Goal: Communication & Community: Ask a question

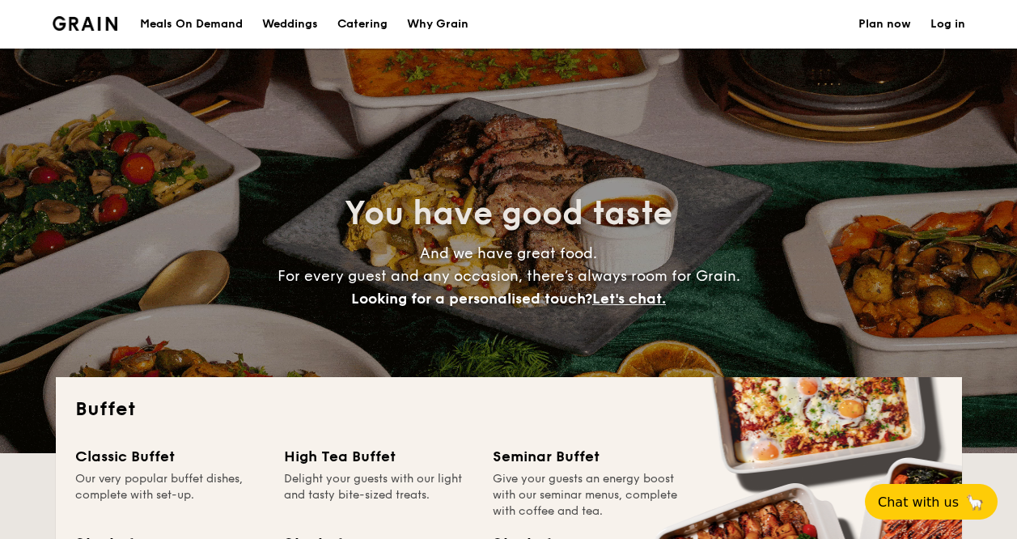
select select
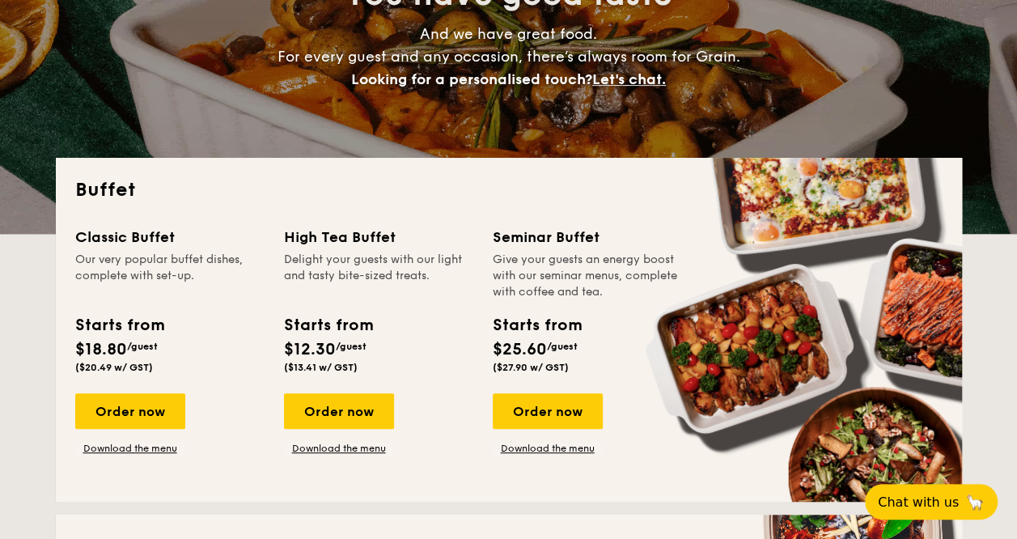
scroll to position [243, 0]
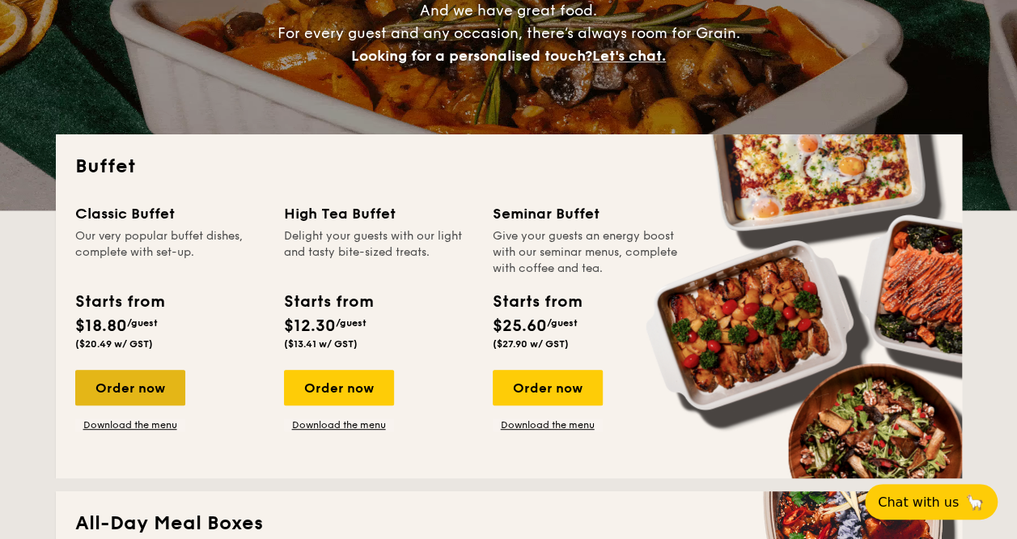
click at [121, 397] on div "Order now" at bounding box center [130, 388] width 110 height 36
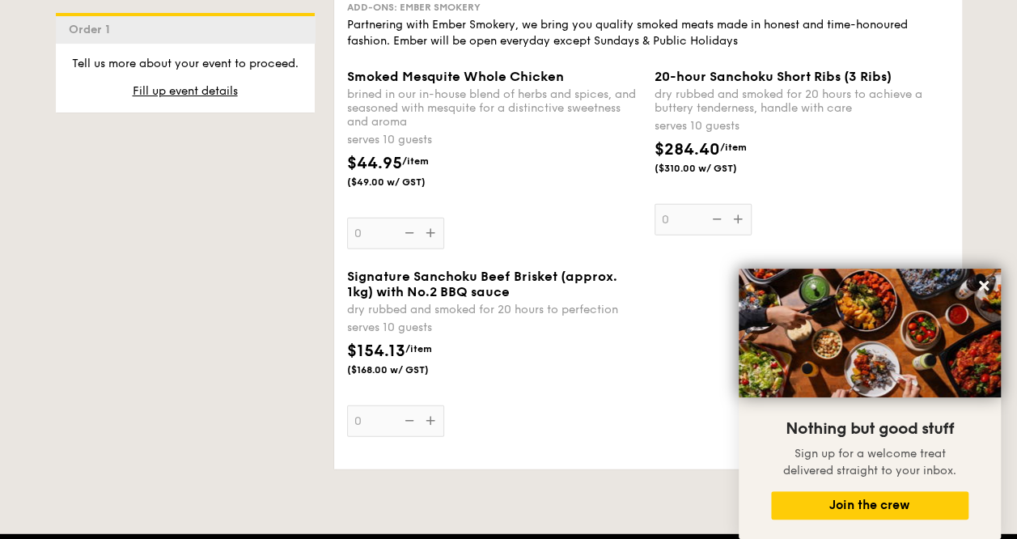
scroll to position [1941, 0]
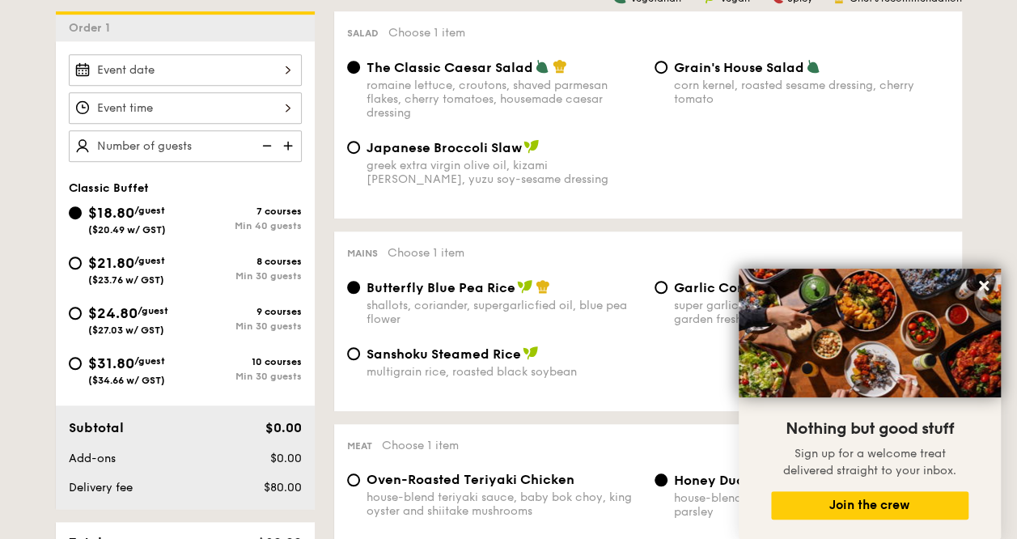
scroll to position [404, 0]
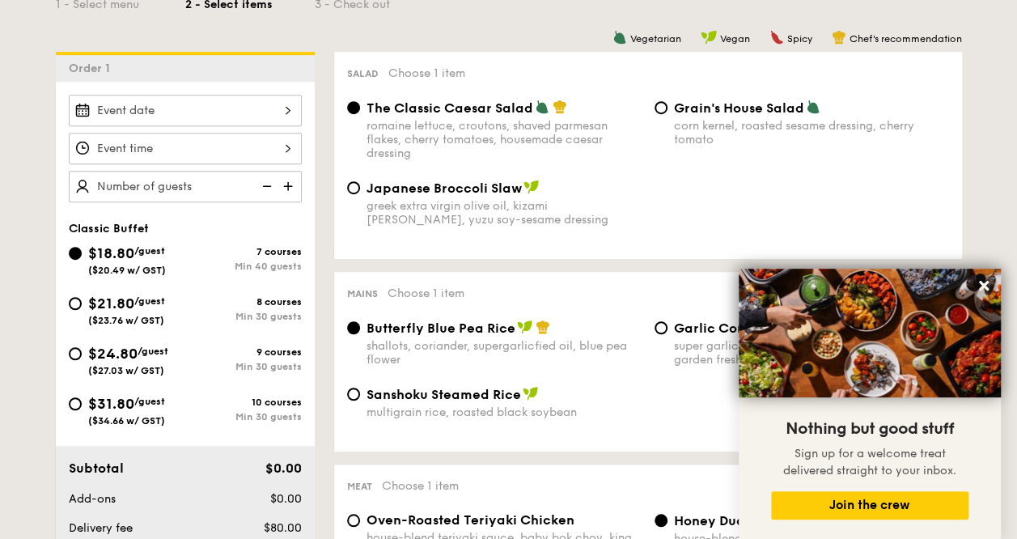
click at [105, 255] on span "$18.80" at bounding box center [111, 253] width 46 height 18
click at [82, 255] on input "$18.80 /guest ($20.49 w/ GST) 7 courses Min 40 guests" at bounding box center [75, 253] width 13 height 13
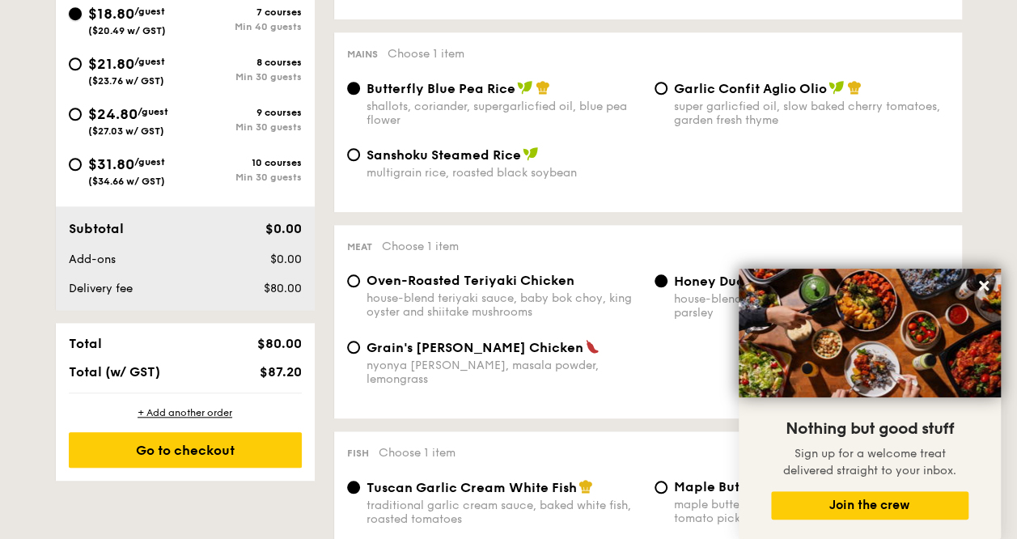
scroll to position [647, 0]
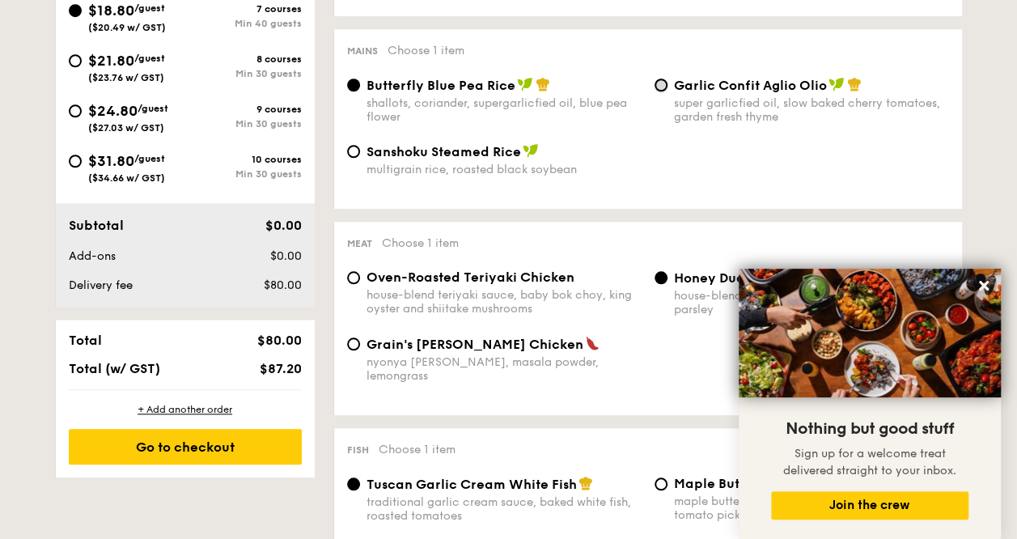
click at [665, 90] on input "Garlic Confit Aglio Olio super garlicfied oil, slow baked cherry tomatoes, gard…" at bounding box center [660, 84] width 13 height 13
radio input "true"
click at [356, 87] on input "Butterfly Blue Pea Rice shallots, coriander, supergarlicfied oil, blue pea flow…" at bounding box center [353, 84] width 13 height 13
radio input "true"
click at [619, 331] on div "Oven-Roasted Teriyaki Chicken house-blend teriyaki sauce, baby bok choy, king o…" at bounding box center [647, 302] width 615 height 66
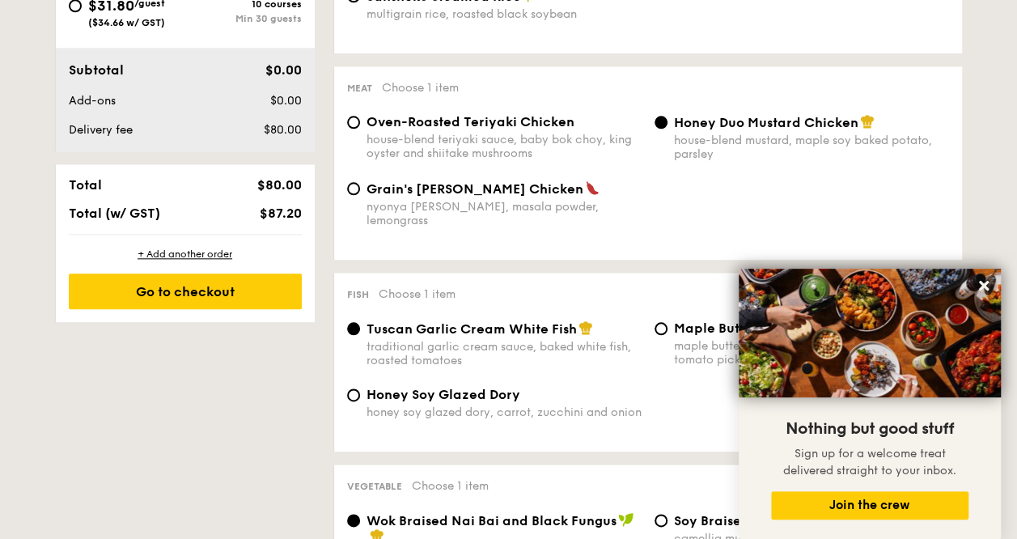
scroll to position [809, 0]
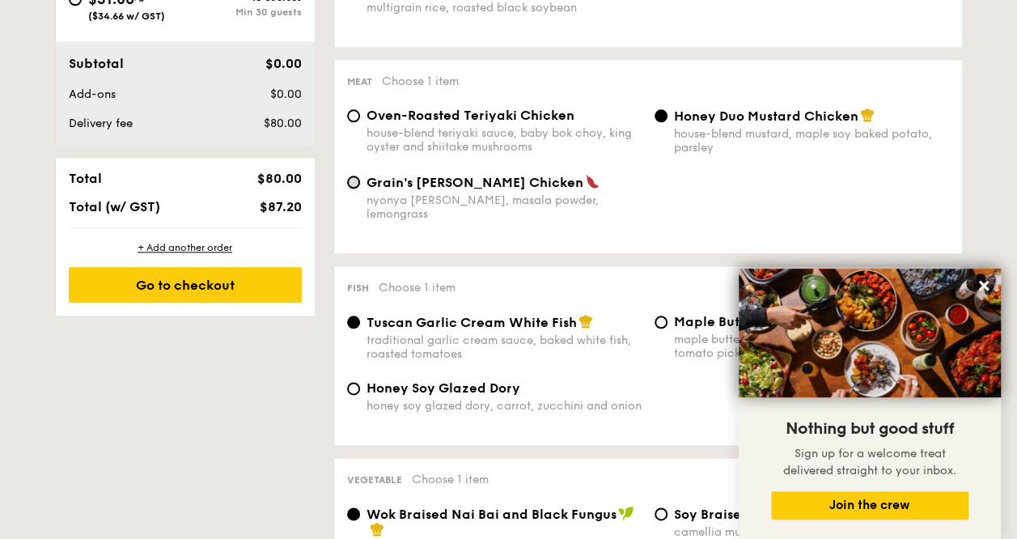
click at [353, 188] on input "Grain's Curry Chicken nyonya curry, masala powder, lemongrass" at bounding box center [353, 181] width 13 height 13
radio input "true"
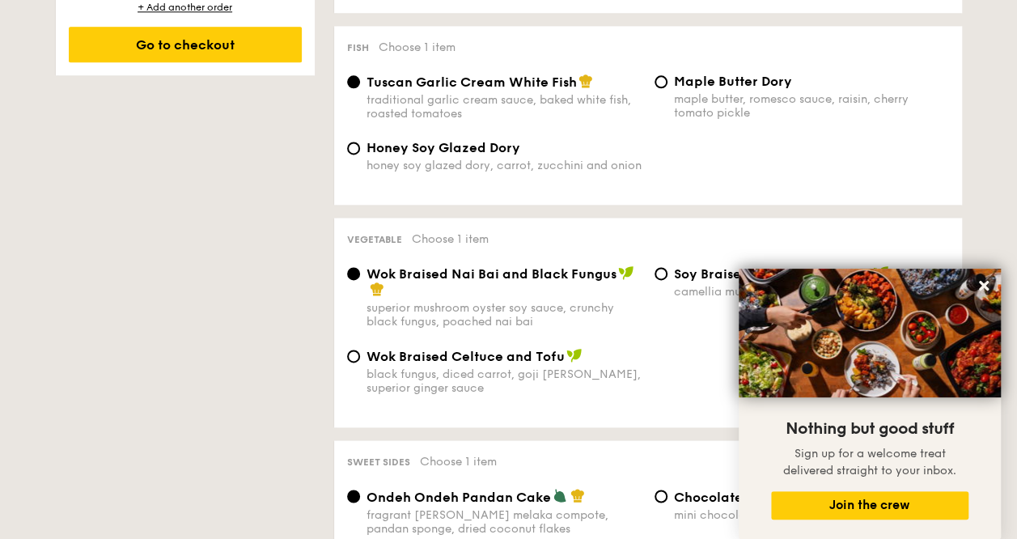
scroll to position [1051, 0]
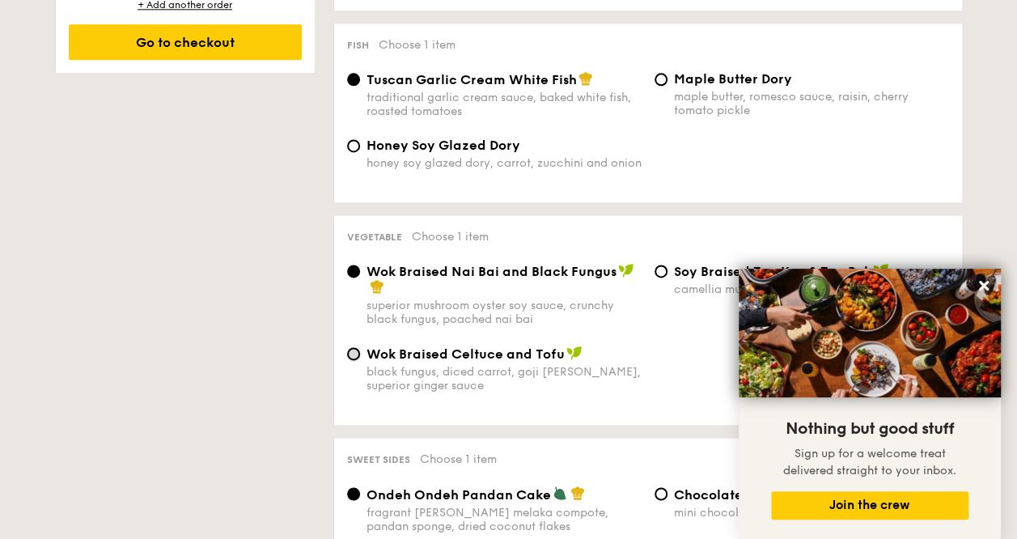
click at [352, 347] on input "Wok Braised Celtuce and Tofu black fungus, diced carrot, goji berry, superior g…" at bounding box center [353, 353] width 13 height 13
radio input "true"
click at [354, 267] on input "Wok Braised Nai Bai and Black Fungus superior mushroom oyster soy sauce, crunch…" at bounding box center [353, 270] width 13 height 13
radio input "true"
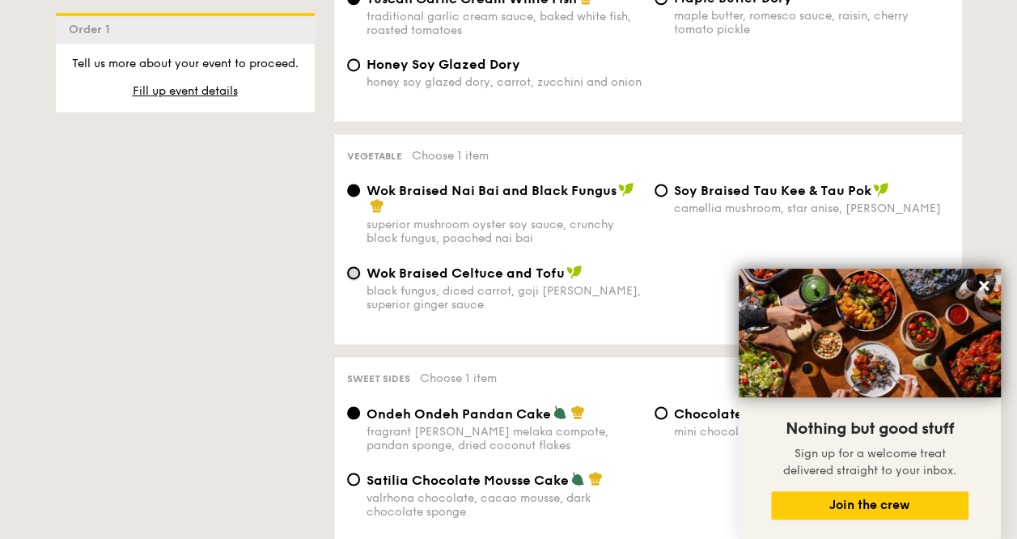
click at [354, 266] on input "Wok Braised Celtuce and Tofu black fungus, diced carrot, goji berry, superior g…" at bounding box center [353, 272] width 13 height 13
radio input "true"
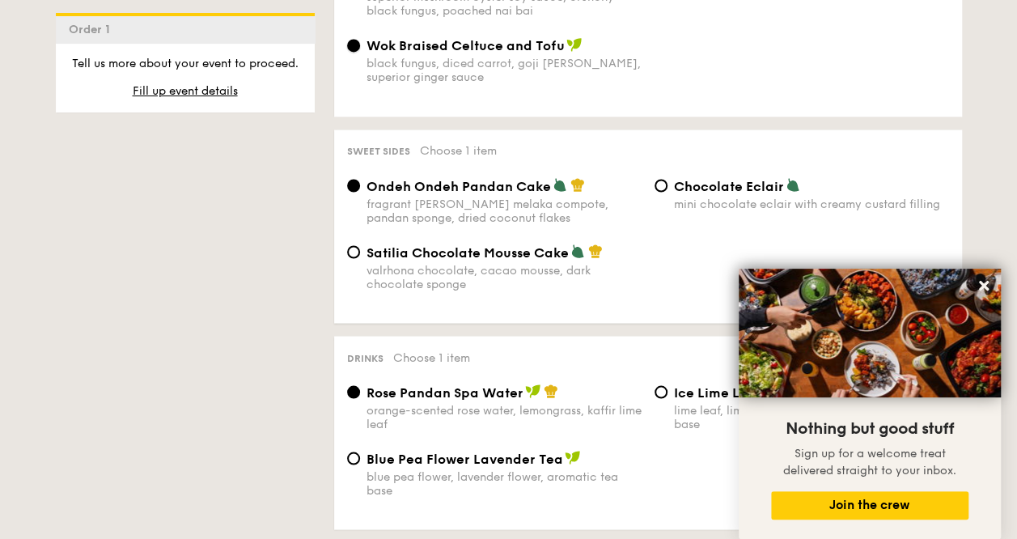
scroll to position [1375, 0]
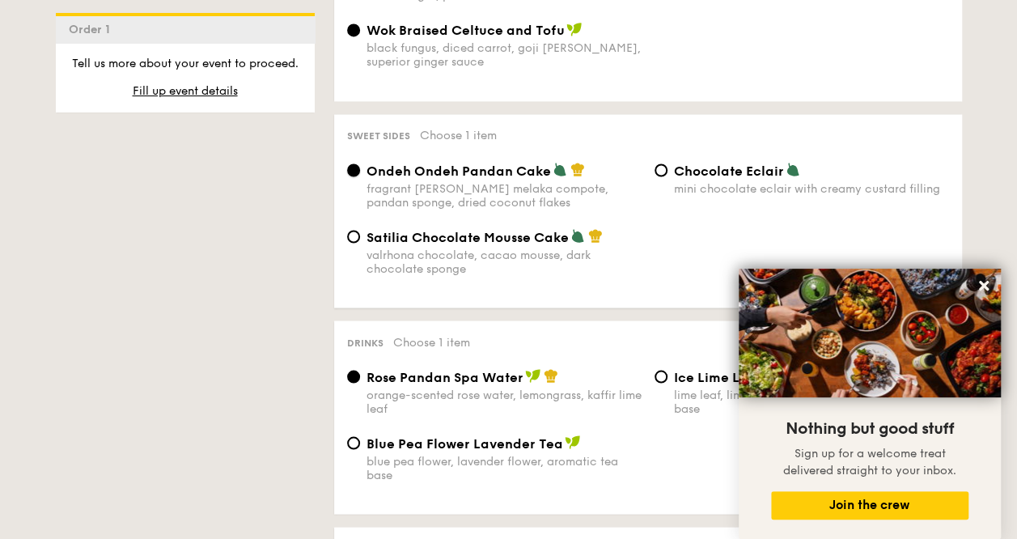
click at [357, 166] on input "Ondeh Ondeh Pandan Cake fragrant gula melaka compote, pandan sponge, dried coco…" at bounding box center [353, 169] width 13 height 13
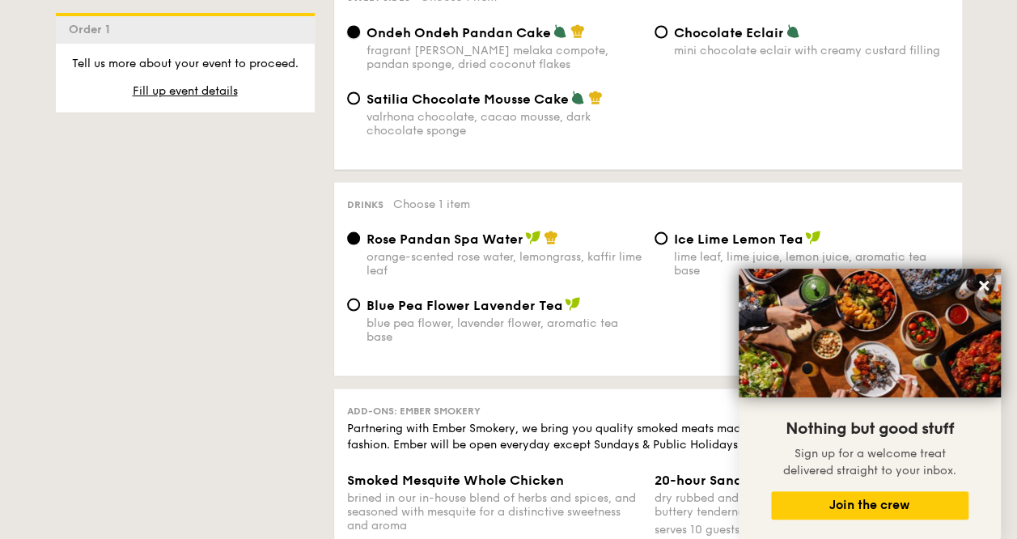
scroll to position [1537, 0]
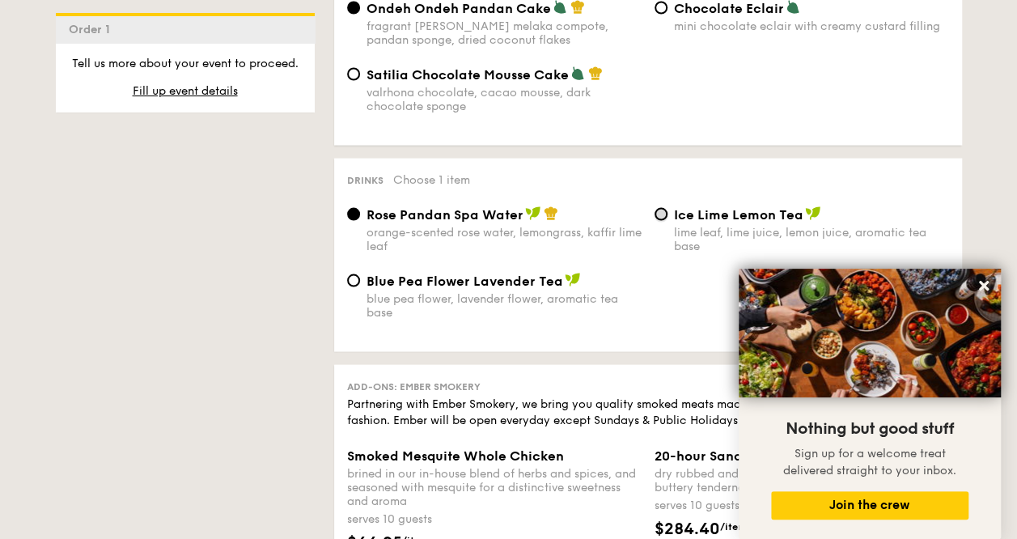
click at [657, 213] on input "Ice Lime Lemon Tea lime leaf, lime juice, lemon juice, aromatic tea base" at bounding box center [660, 214] width 13 height 13
radio input "true"
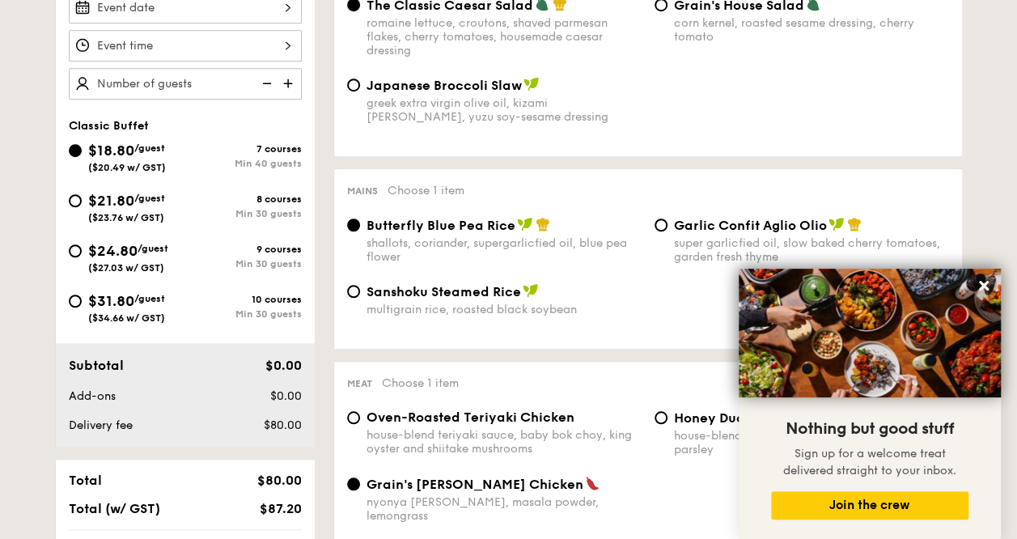
scroll to position [404, 0]
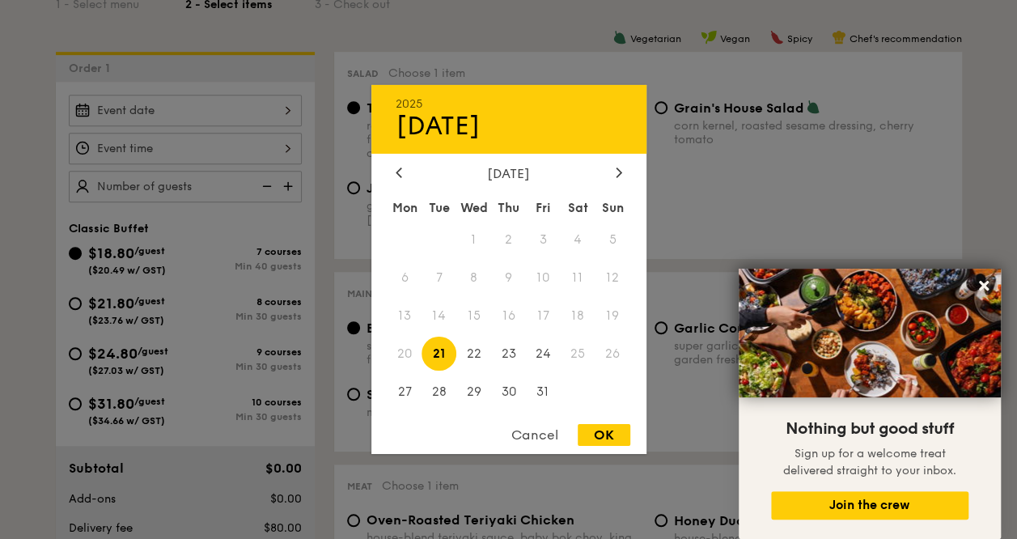
click at [286, 116] on div "2025 Oct 21 October 2025 Mon Tue Wed Thu Fri Sat Sun 1 2 3 4 5 6 7 8 9 10 11 12…" at bounding box center [185, 111] width 233 height 32
click at [620, 167] on icon at bounding box center [618, 172] width 6 height 11
click at [400, 174] on icon at bounding box center [398, 172] width 5 height 10
click at [614, 173] on div at bounding box center [618, 173] width 15 height 15
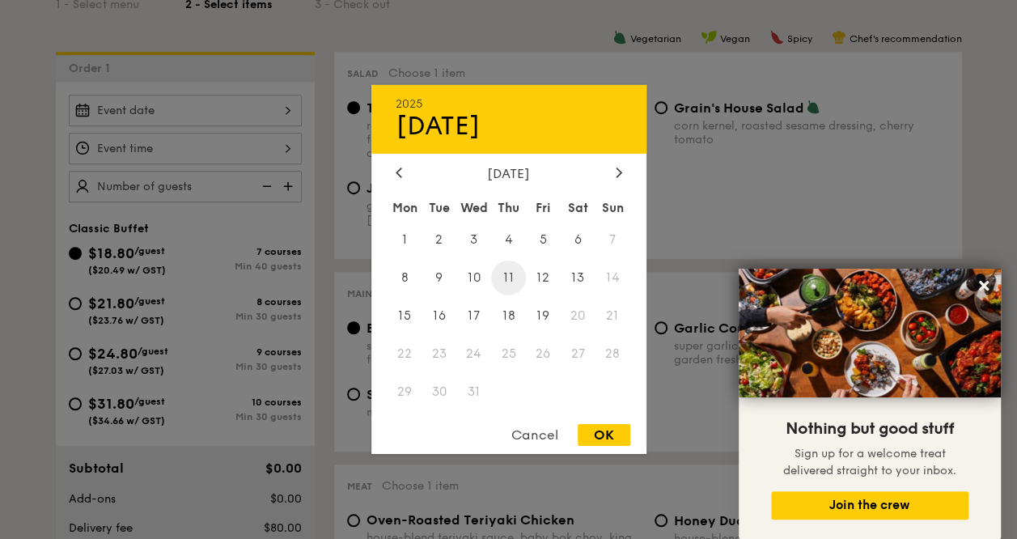
click at [510, 274] on span "11" at bounding box center [508, 277] width 35 height 35
click at [597, 442] on div "OK" at bounding box center [603, 435] width 53 height 22
type input "Dec 11, 2025"
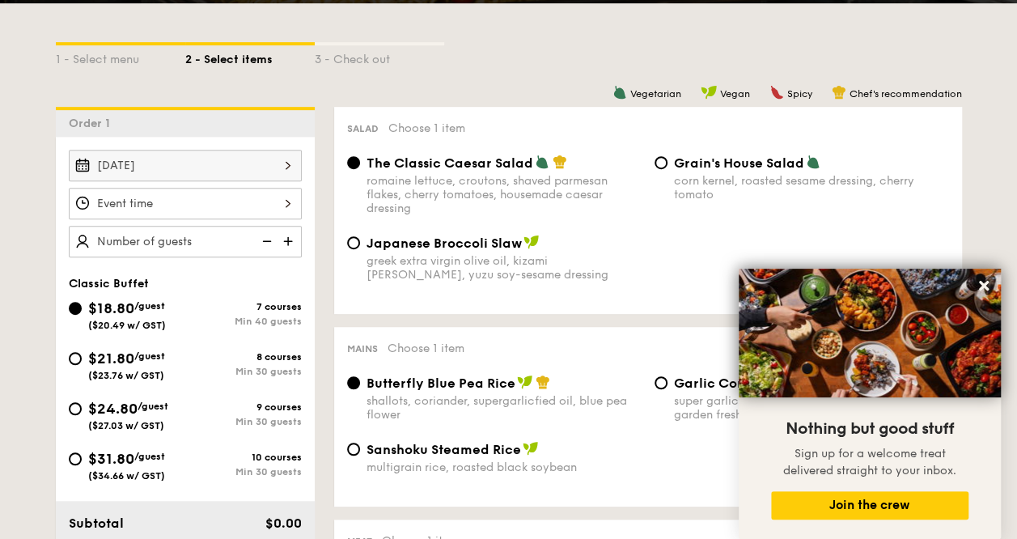
scroll to position [323, 0]
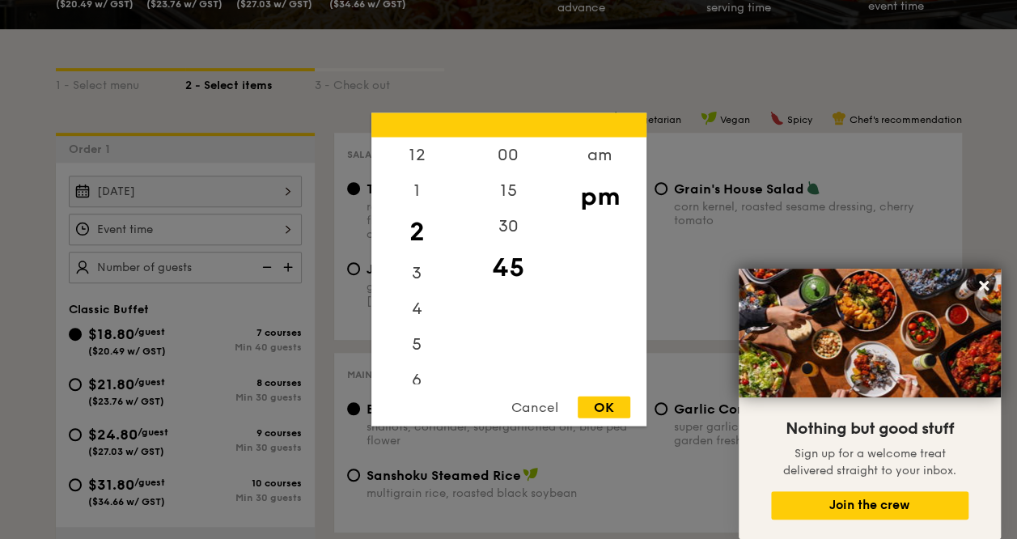
click at [138, 224] on div "12 1 2 3 4 5 6 7 8 9 10 11 00 15 30 45 am pm Cancel OK" at bounding box center [185, 230] width 233 height 32
click at [416, 159] on div "12" at bounding box center [416, 160] width 91 height 47
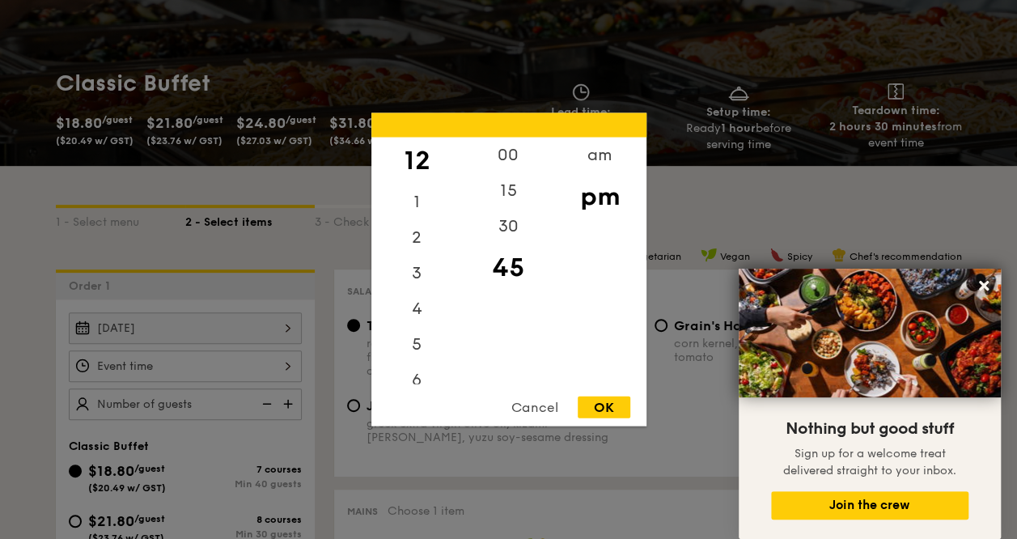
scroll to position [162, 0]
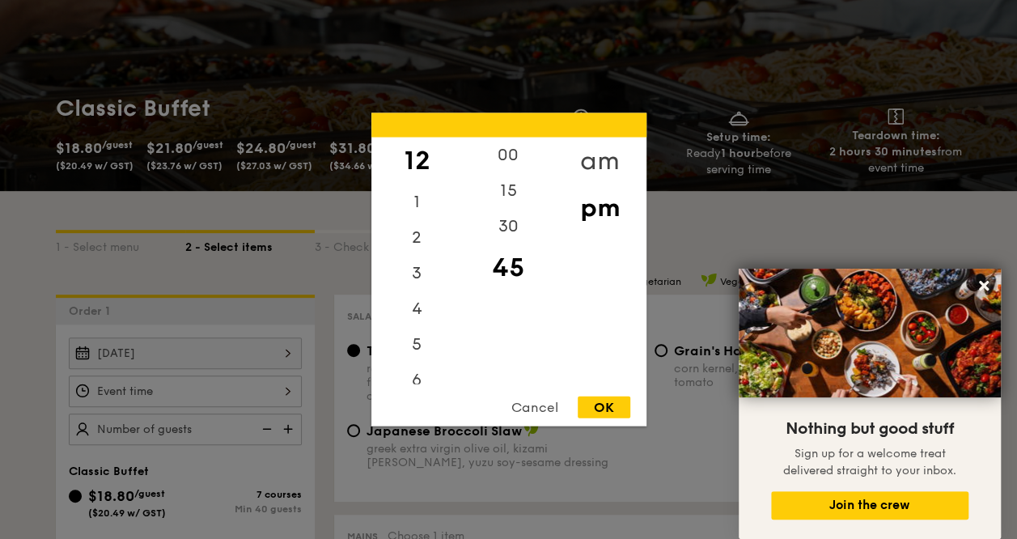
click at [590, 163] on div "am" at bounding box center [599, 160] width 91 height 47
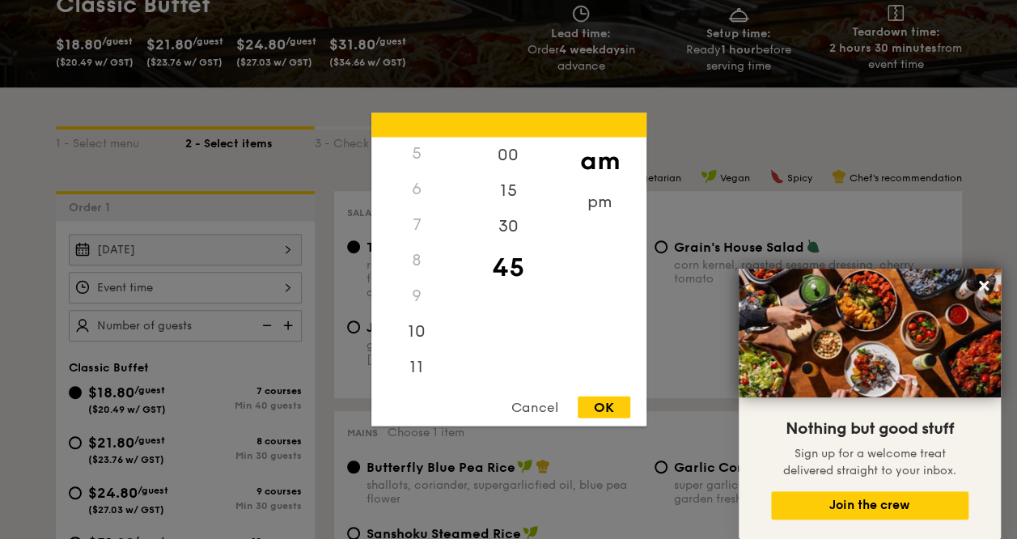
scroll to position [323, 0]
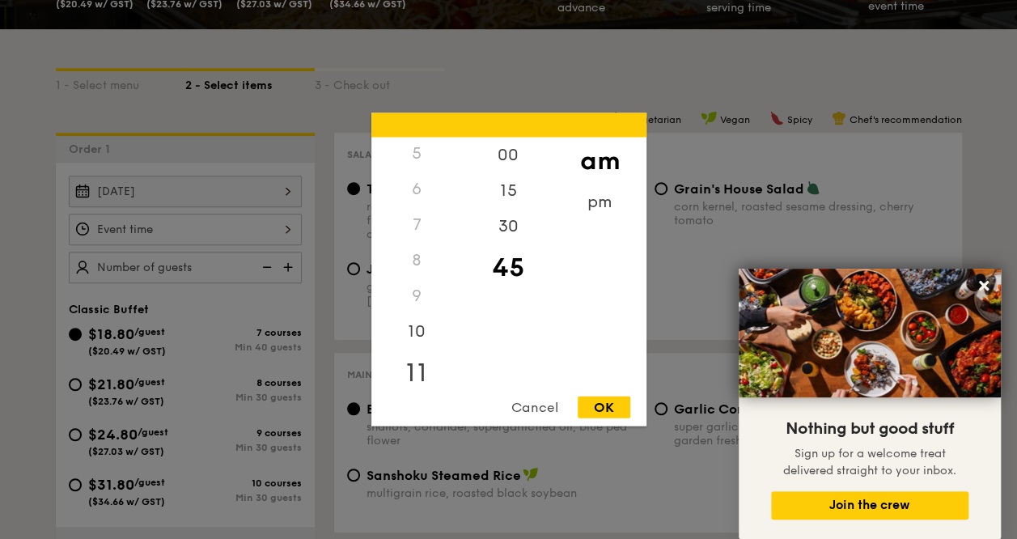
click at [410, 374] on div "11" at bounding box center [416, 372] width 91 height 47
click at [506, 232] on div "30" at bounding box center [508, 232] width 91 height 47
click at [606, 414] on div "OK" at bounding box center [603, 407] width 53 height 22
type input "11:30AM"
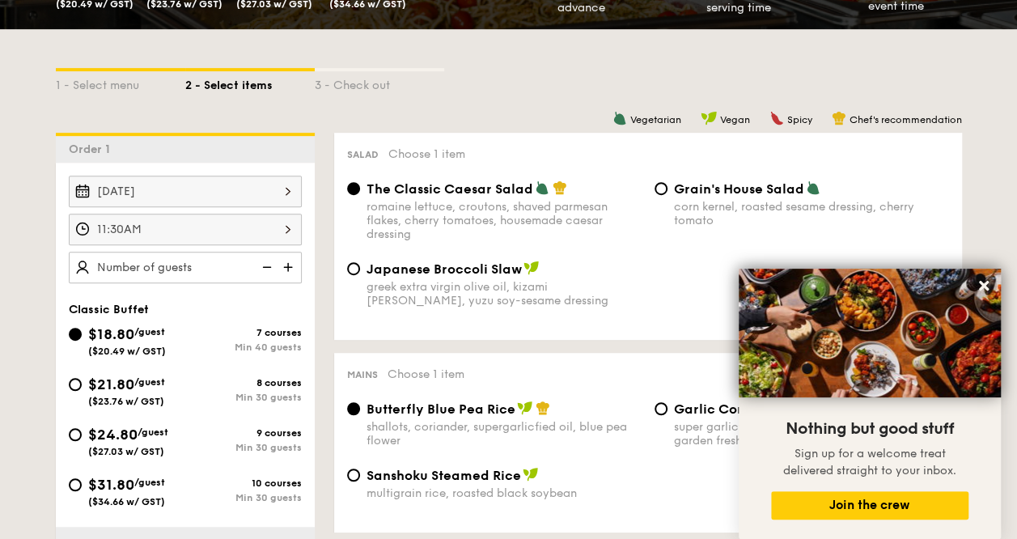
click at [282, 265] on img at bounding box center [289, 267] width 24 height 31
click at [289, 269] on img at bounding box center [289, 267] width 24 height 31
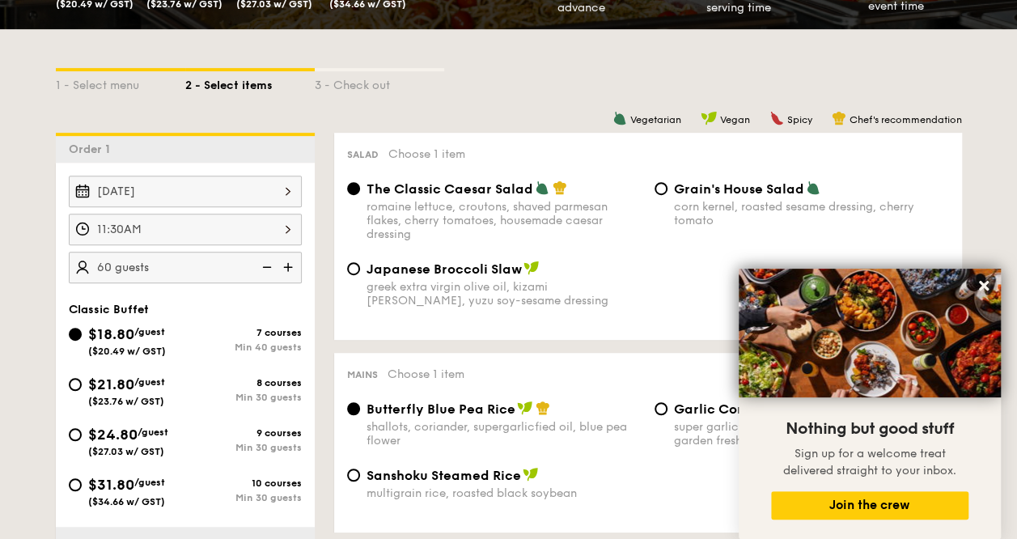
click at [289, 269] on img at bounding box center [289, 267] width 24 height 31
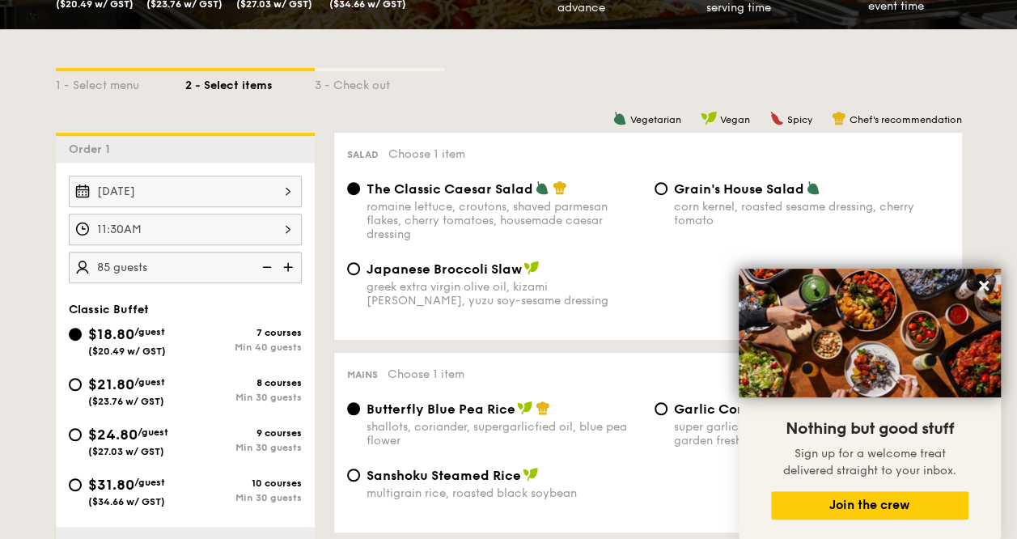
click at [289, 269] on img at bounding box center [289, 267] width 24 height 31
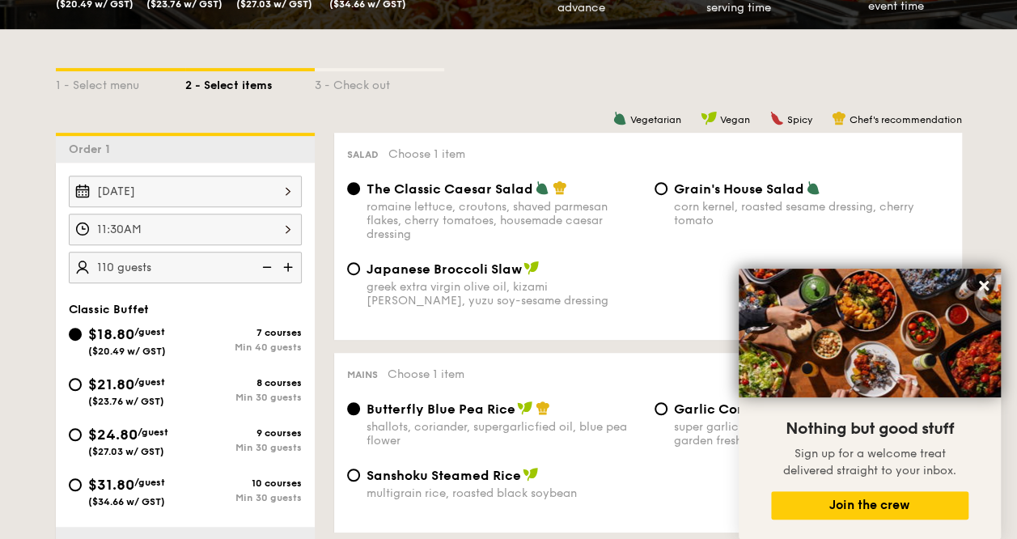
click at [289, 269] on img at bounding box center [289, 267] width 24 height 31
click at [290, 269] on img at bounding box center [289, 267] width 24 height 31
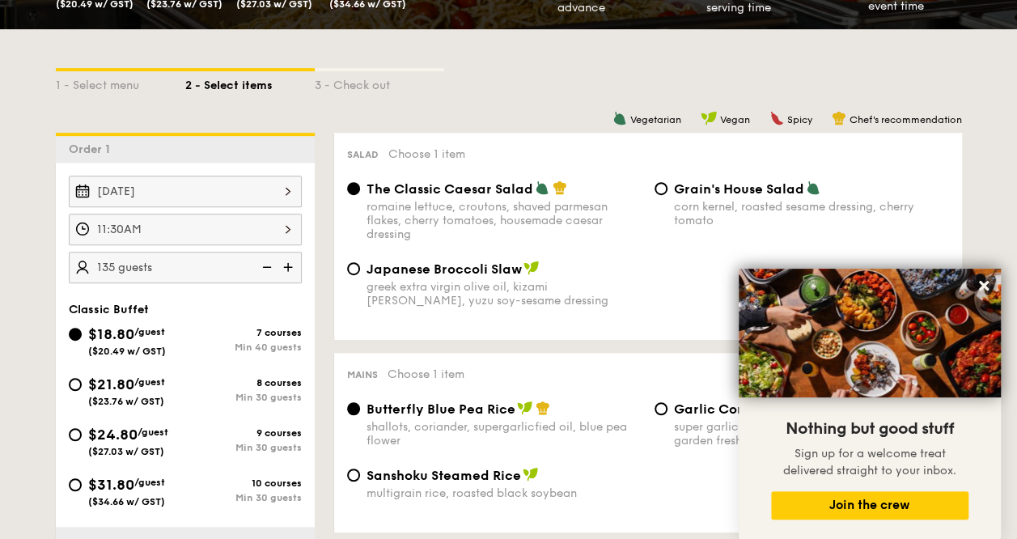
click at [290, 269] on img at bounding box center [289, 267] width 24 height 31
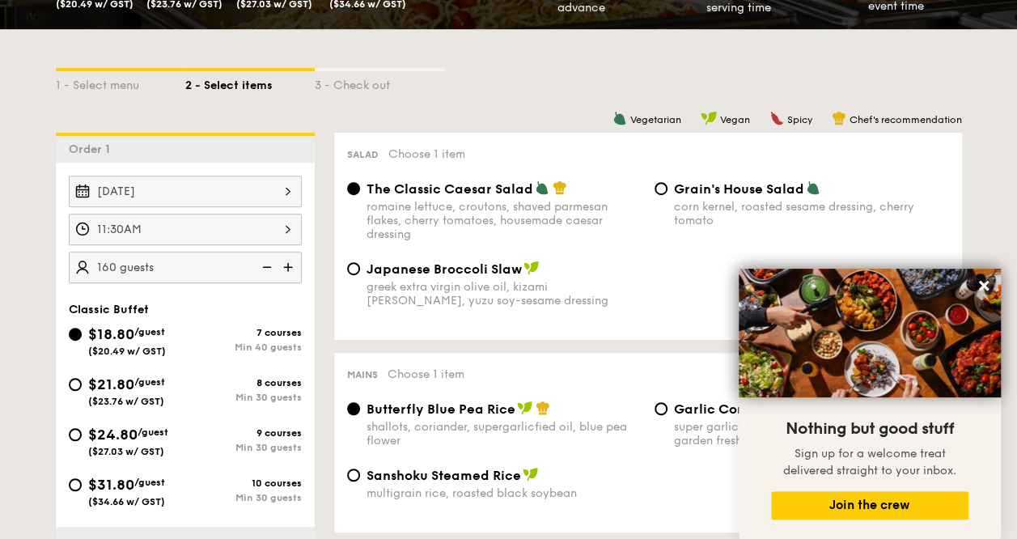
click at [290, 269] on img at bounding box center [289, 267] width 24 height 31
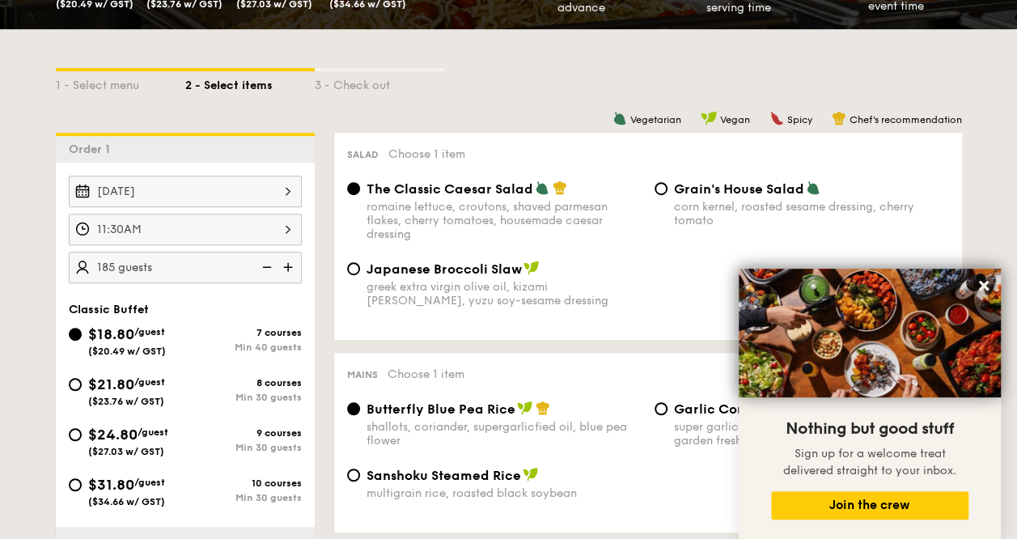
click at [290, 269] on img at bounding box center [289, 267] width 24 height 31
type input "200 guests"
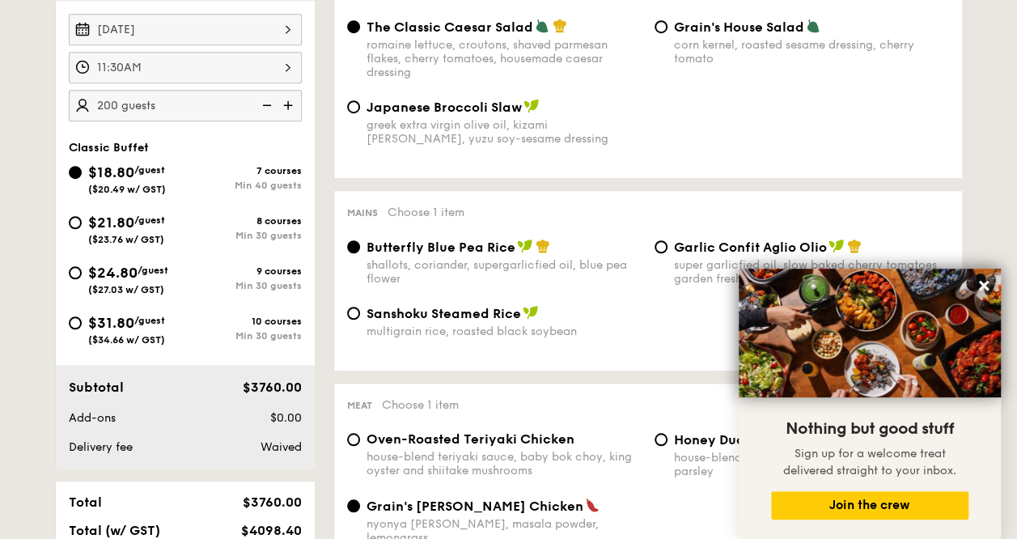
scroll to position [404, 0]
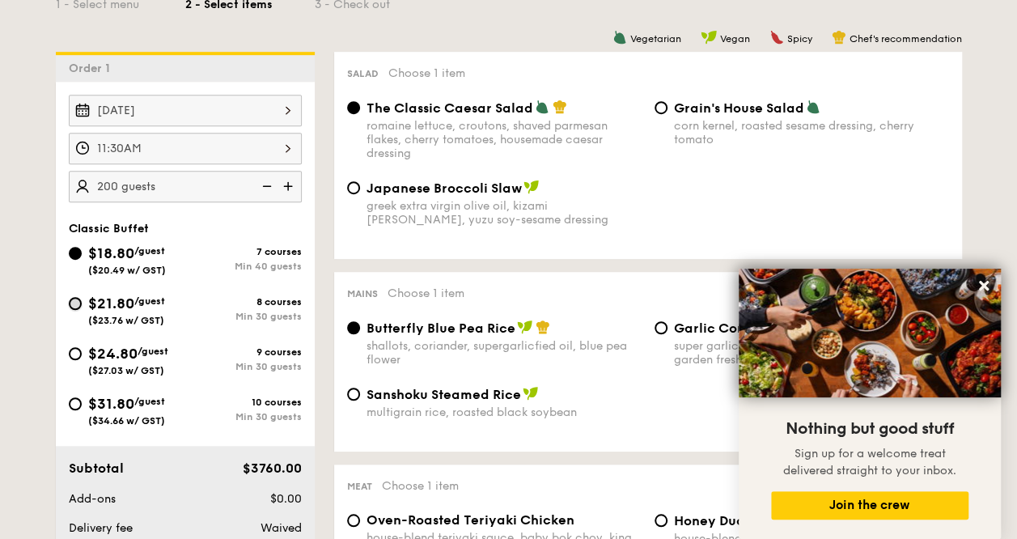
click at [74, 305] on input "$21.80 /guest ($23.76 w/ GST) 8 courses Min 30 guests" at bounding box center [75, 303] width 13 height 13
radio input "true"
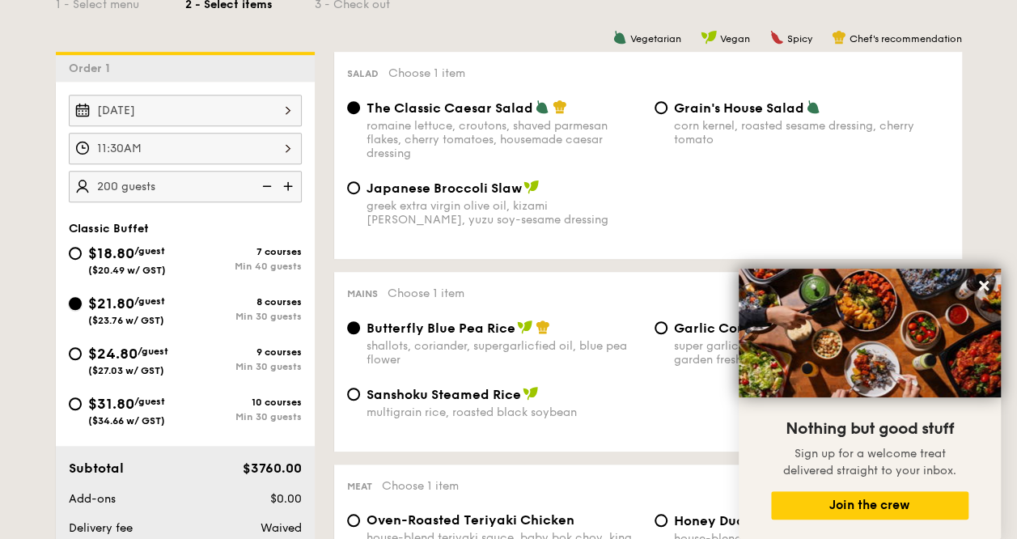
radio input "true"
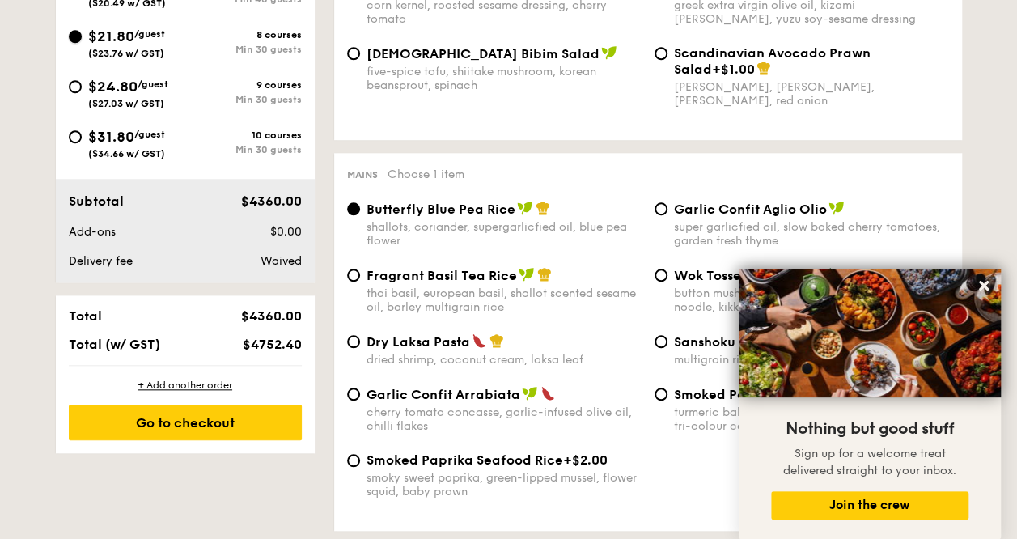
scroll to position [647, 0]
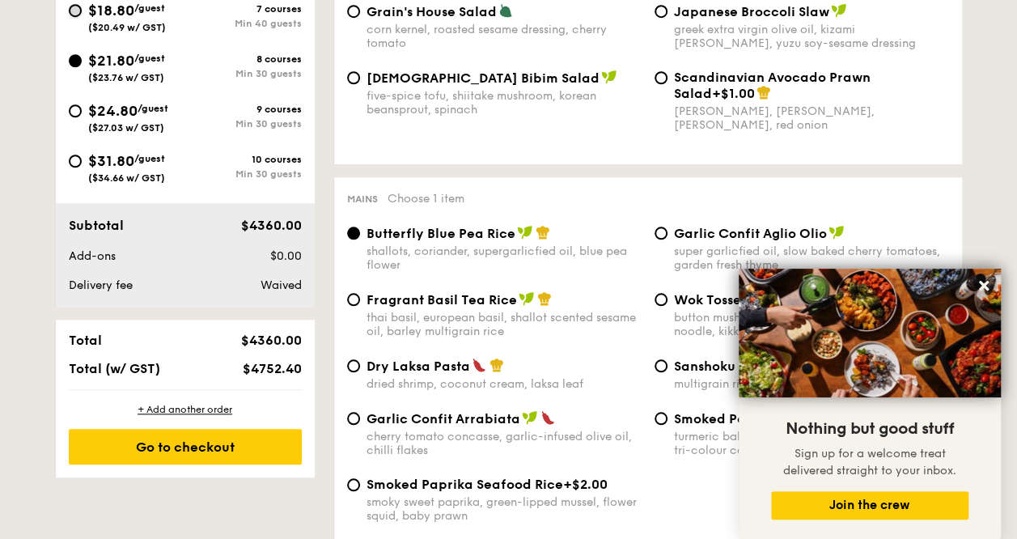
click at [79, 11] on input "$18.80 /guest ($20.49 w/ GST) 7 courses Min 40 guests" at bounding box center [75, 10] width 13 height 13
radio input "true"
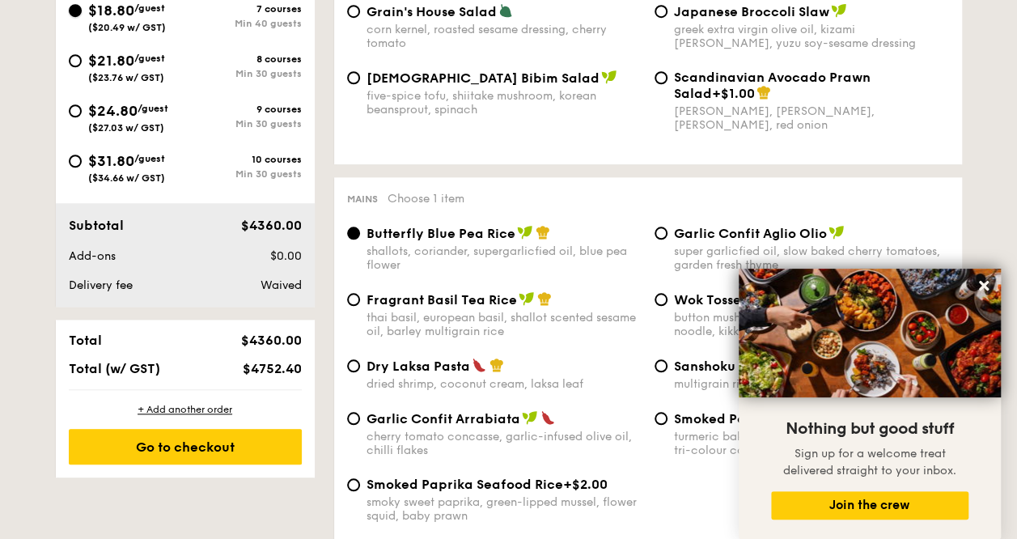
radio input "true"
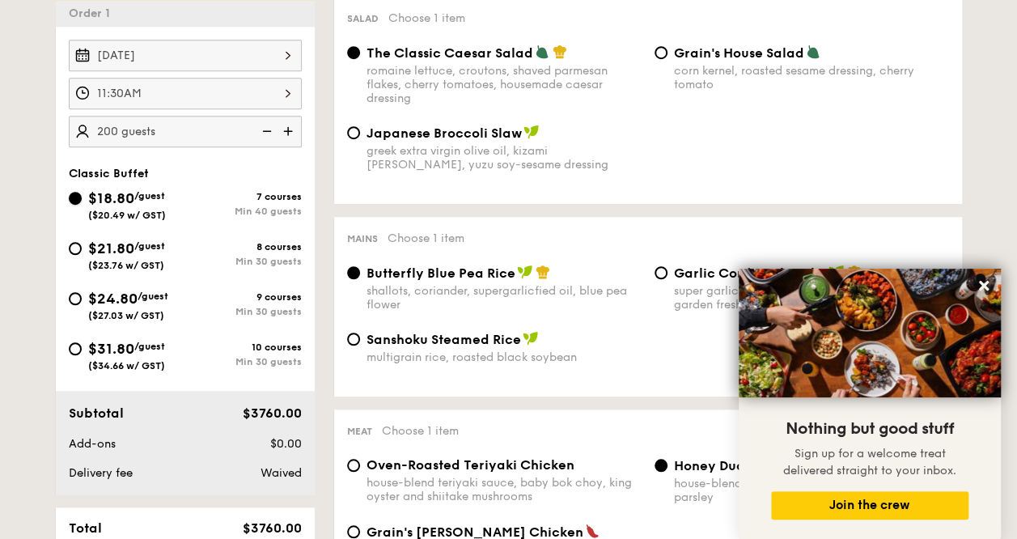
scroll to position [485, 0]
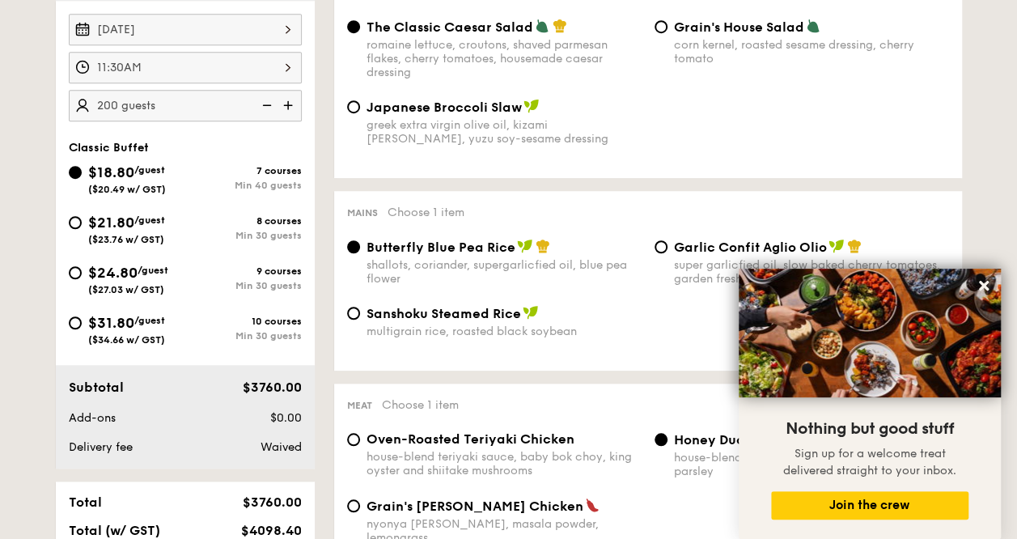
click at [666, 35] on div "Grain's House Salad corn kernel, roasted sesame dressing, cherry tomato" at bounding box center [801, 42] width 307 height 47
click at [660, 28] on input "Grain's House Salad corn kernel, roasted sesame dressing, cherry tomato" at bounding box center [660, 26] width 13 height 13
radio input "true"
click at [357, 33] on div "The Classic Caesar Salad romaine lettuce, croutons, shaved parmesan flakes, che…" at bounding box center [493, 49] width 307 height 61
click at [353, 32] on input "The Classic Caesar Salad romaine lettuce, croutons, shaved parmesan flakes, che…" at bounding box center [353, 26] width 13 height 13
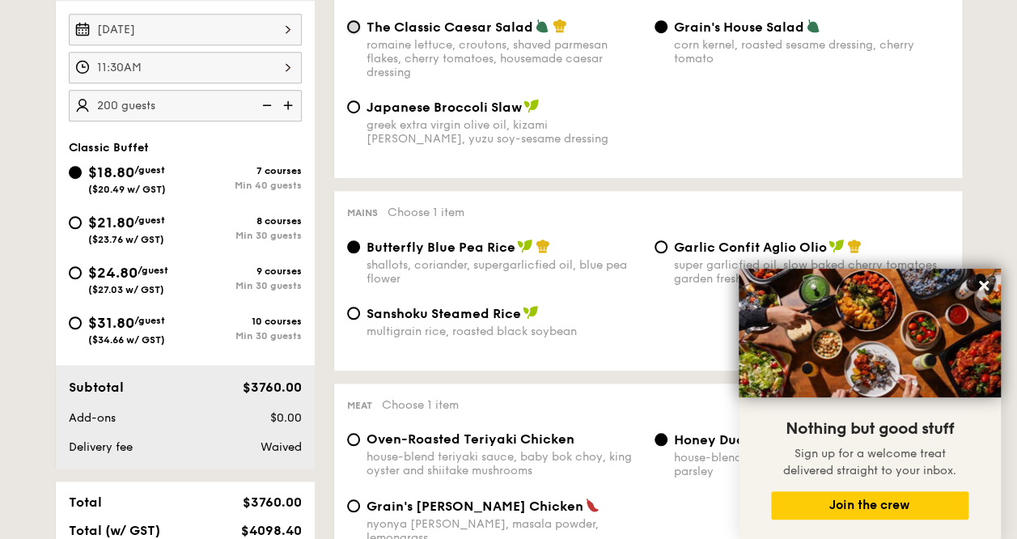
radio input "true"
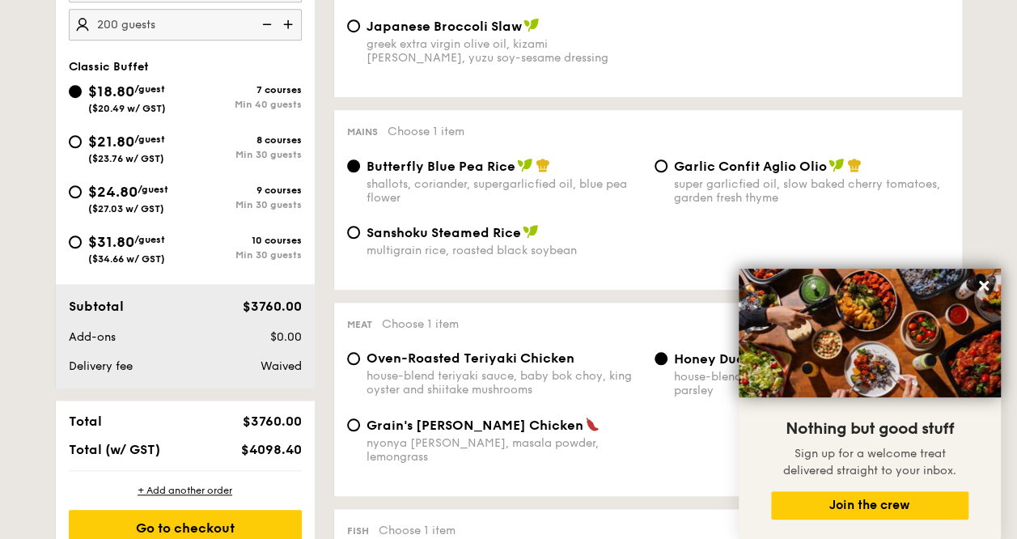
click at [663, 180] on div "Garlic Confit Aglio Olio super garlicfied oil, slow baked cherry tomatoes, gard…" at bounding box center [801, 181] width 307 height 47
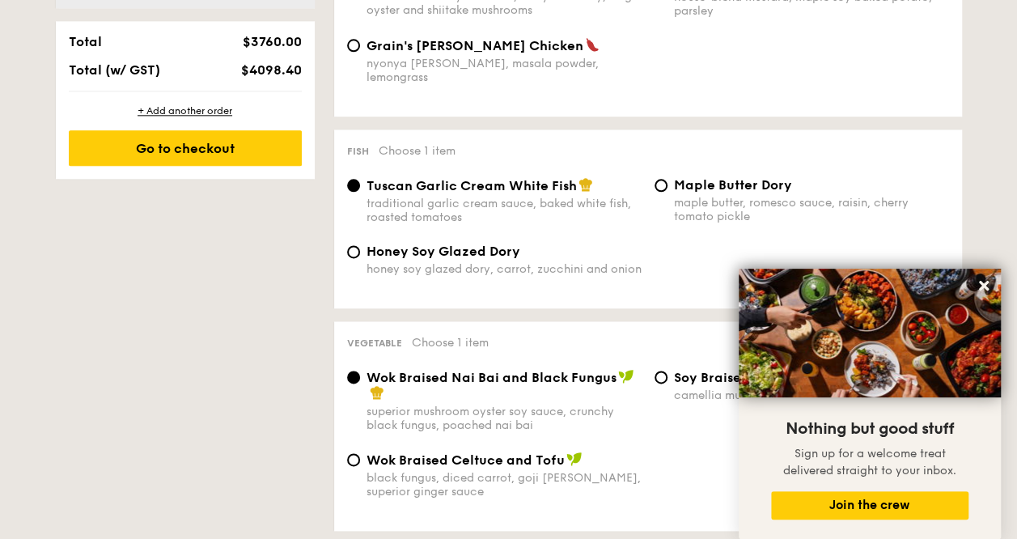
scroll to position [970, 0]
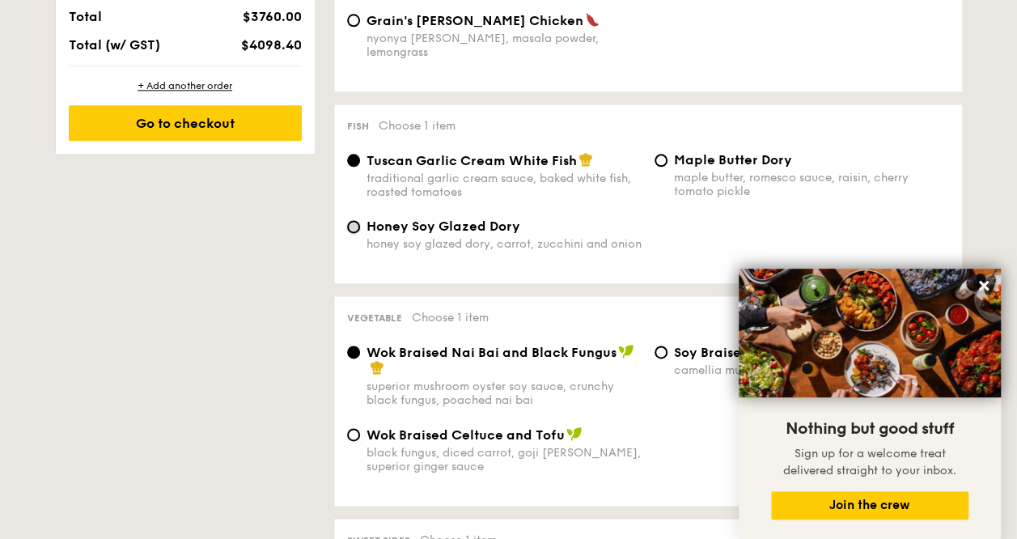
click at [356, 220] on input "Honey Soy Glazed Dory honey soy glazed dory, carrot, zucchini and onion" at bounding box center [353, 226] width 13 height 13
radio input "true"
click at [355, 154] on input "Tuscan Garlic Cream White Fish traditional garlic cream sauce, baked white fish…" at bounding box center [353, 160] width 13 height 13
radio input "true"
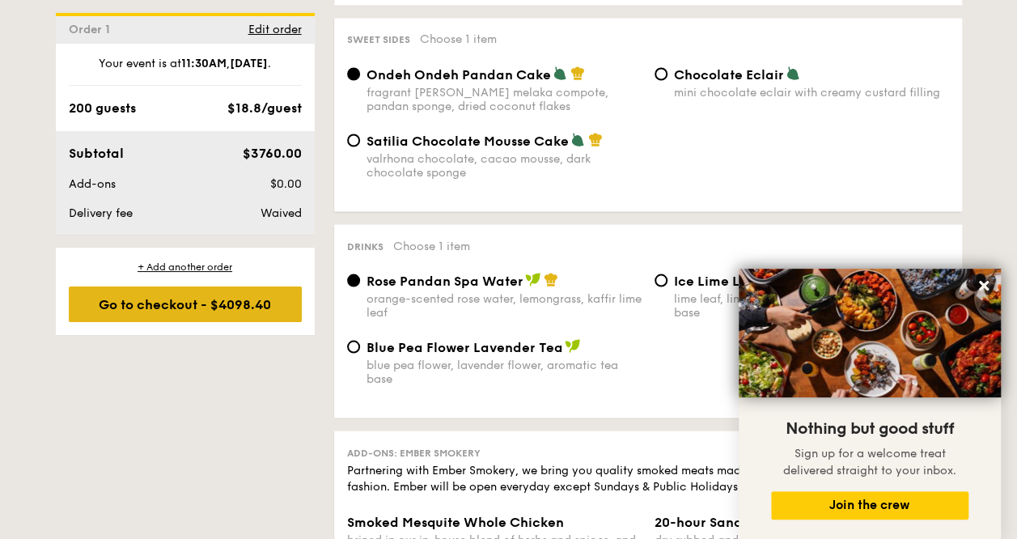
scroll to position [1456, 0]
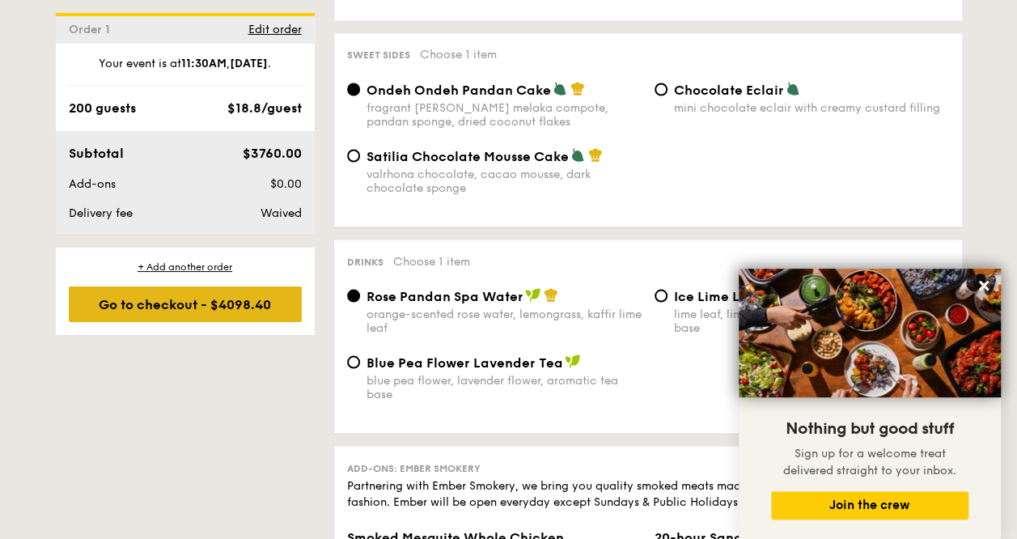
click at [165, 306] on div "Go to checkout - $4098.40" at bounding box center [185, 304] width 233 height 36
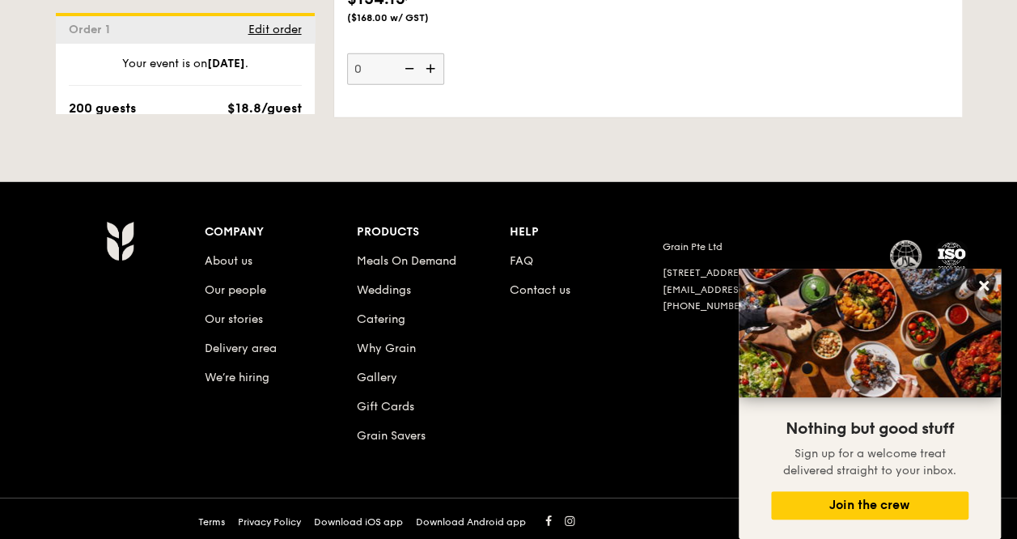
scroll to position [2269, 0]
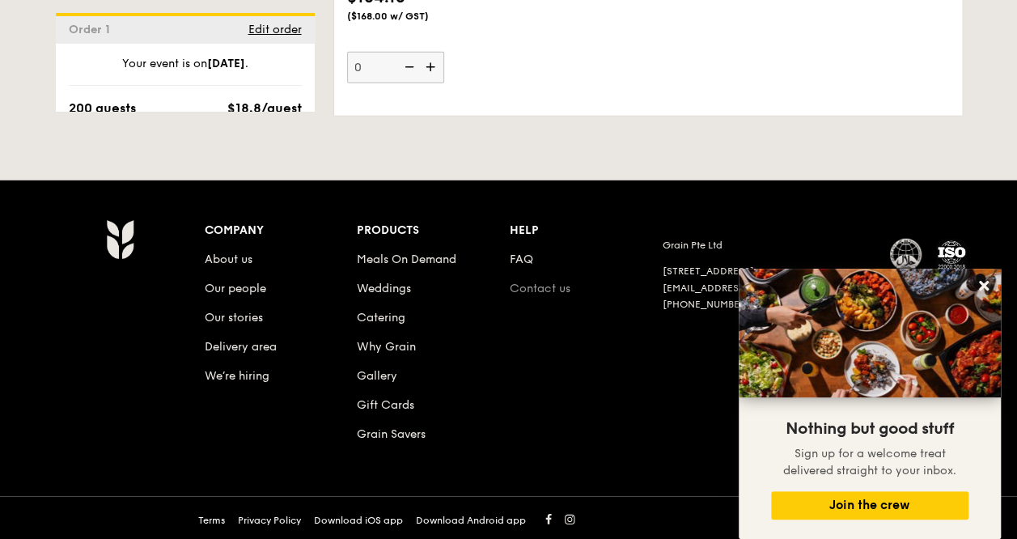
click at [537, 283] on link "Contact us" at bounding box center [540, 288] width 61 height 14
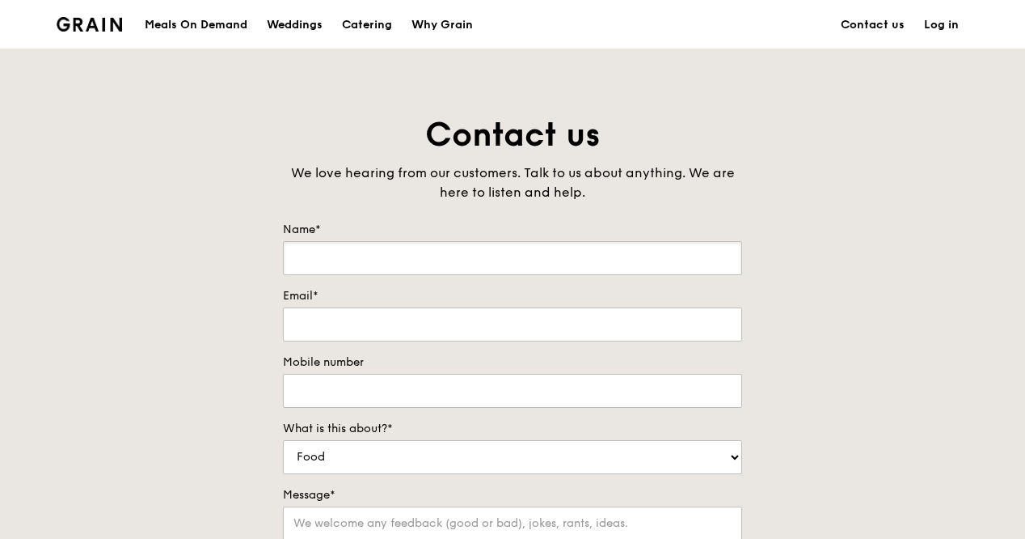
click at [343, 257] on input "Name*" at bounding box center [512, 258] width 459 height 34
click at [60, 520] on div "Contact us We love hearing from our customers. Talk to us about anything. We ar…" at bounding box center [512, 451] width 1025 height 676
click at [391, 257] on input "Name*" at bounding box center [512, 258] width 459 height 34
type input "[PERSON_NAME] [PERSON_NAME]"
type input "[EMAIL_ADDRESS][DOMAIN_NAME]"
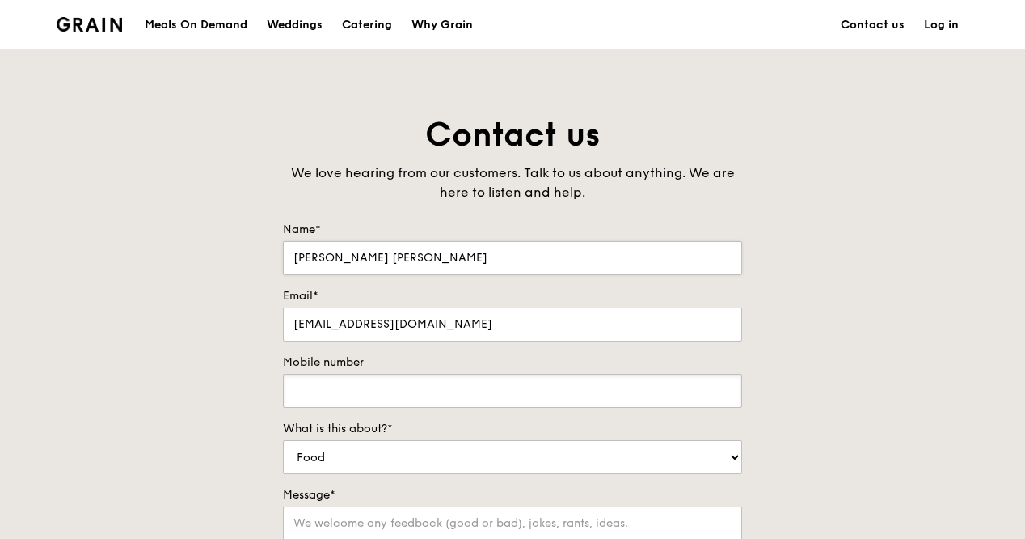
type input "98590816"
click at [450, 256] on input "[PERSON_NAME] [PERSON_NAME]" at bounding box center [512, 258] width 459 height 34
type input "T"
click at [448, 255] on input "Chri" at bounding box center [512, 258] width 459 height 34
click at [425, 260] on input "Chri" at bounding box center [512, 258] width 459 height 34
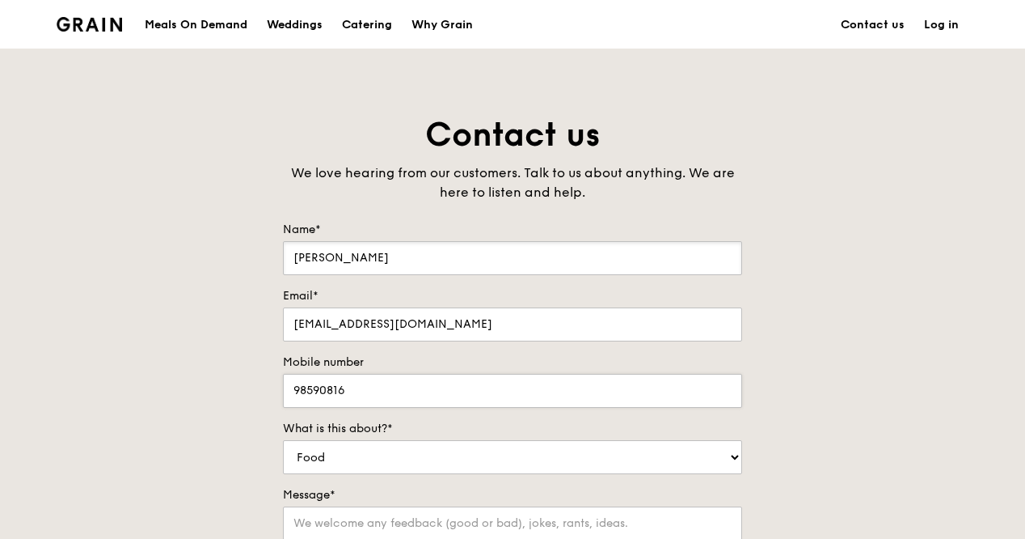
type input "[PERSON_NAME]"
click at [452, 397] on input "98590816" at bounding box center [512, 391] width 459 height 34
click at [205, 363] on div "Contact us We love hearing from our customers. Talk to us about anything. We ar…" at bounding box center [512, 451] width 1025 height 676
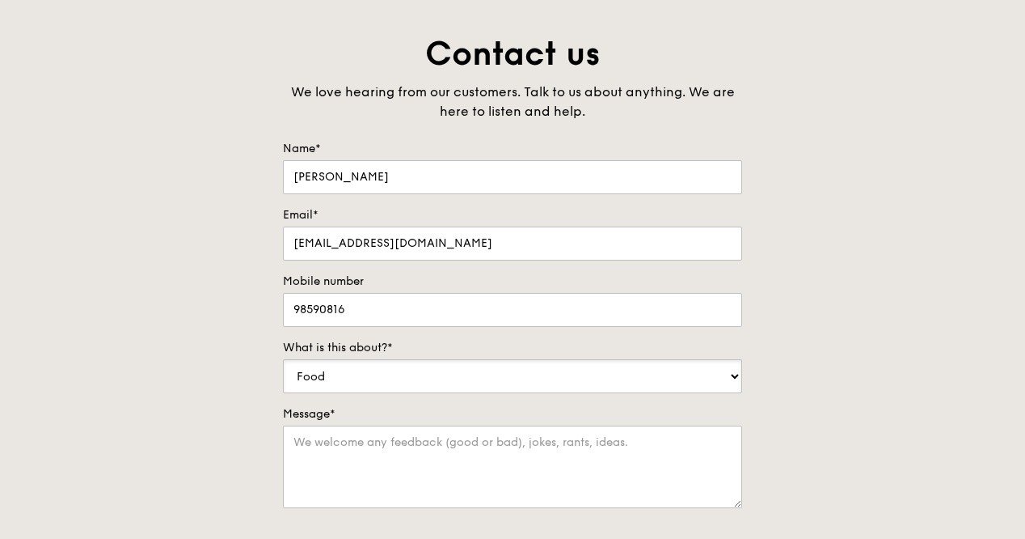
click at [356, 374] on select "Food Service Billing/Payment Catering Others" at bounding box center [512, 376] width 459 height 34
select select "Catering"
click at [283, 359] on select "Food Service Billing/Payment Catering Others" at bounding box center [512, 376] width 459 height 34
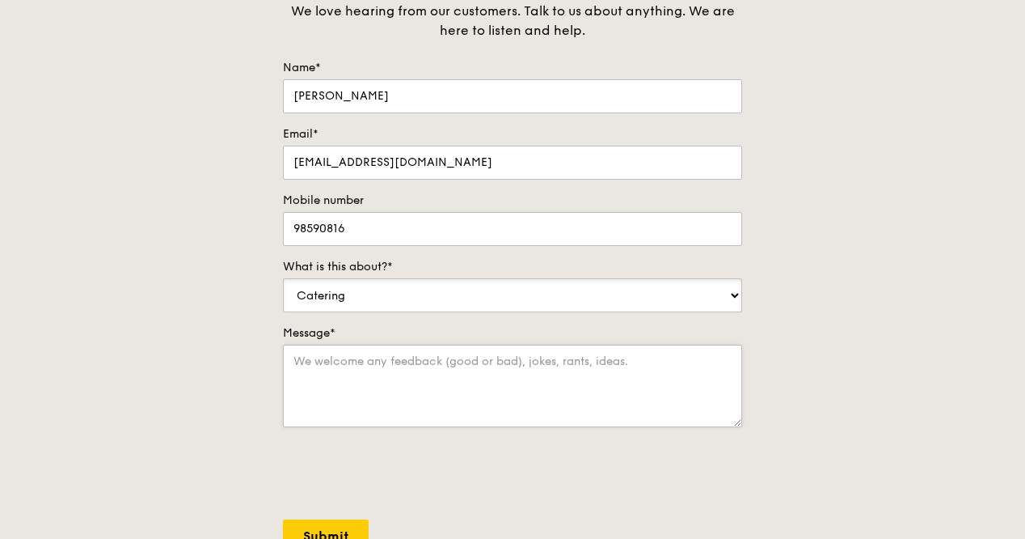
scroll to position [243, 0]
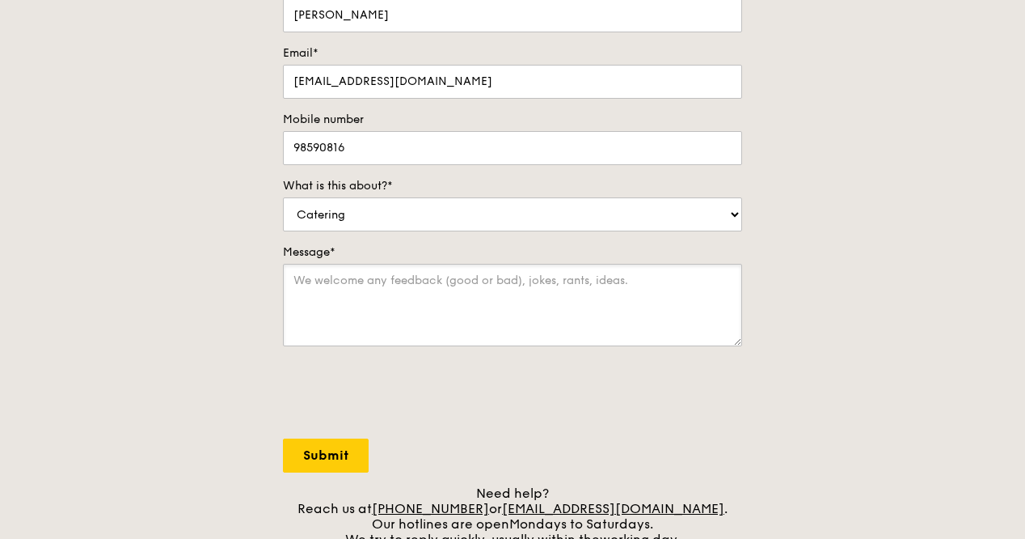
click at [302, 279] on textarea "Message*" at bounding box center [512, 305] width 459 height 82
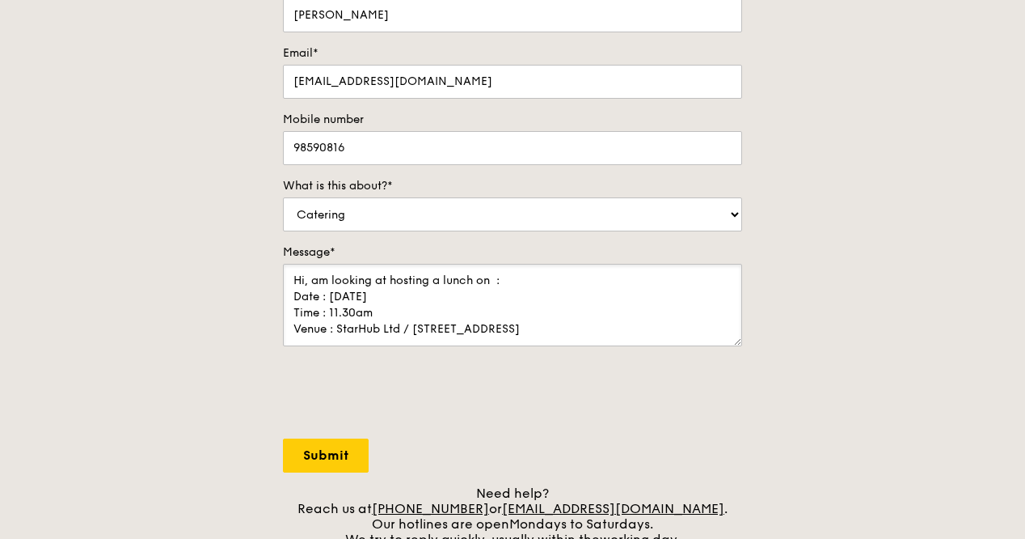
type textarea "Hi, am looking at hosting a lunch on : Date : [DATE] Time : 11.30am Venue : Sta…"
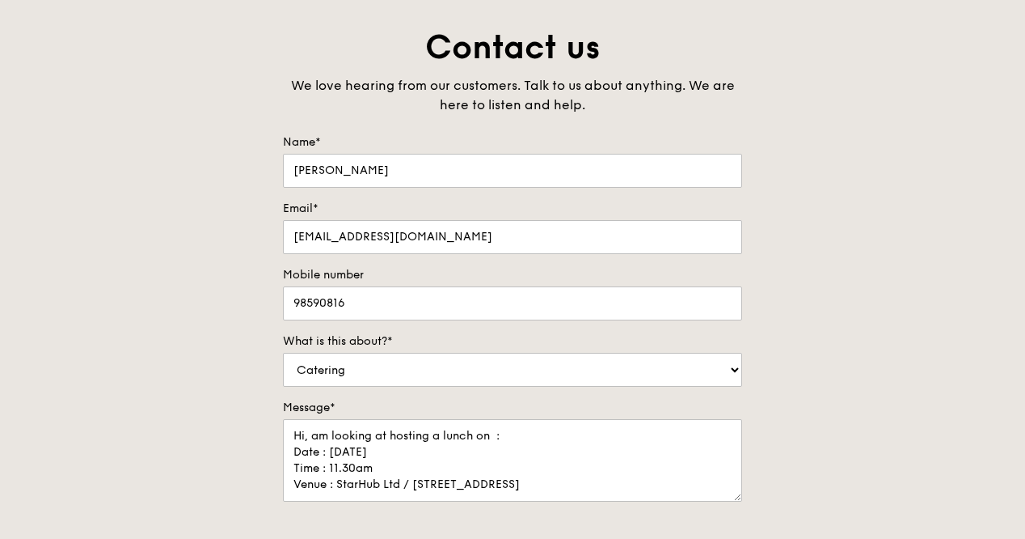
scroll to position [81, 0]
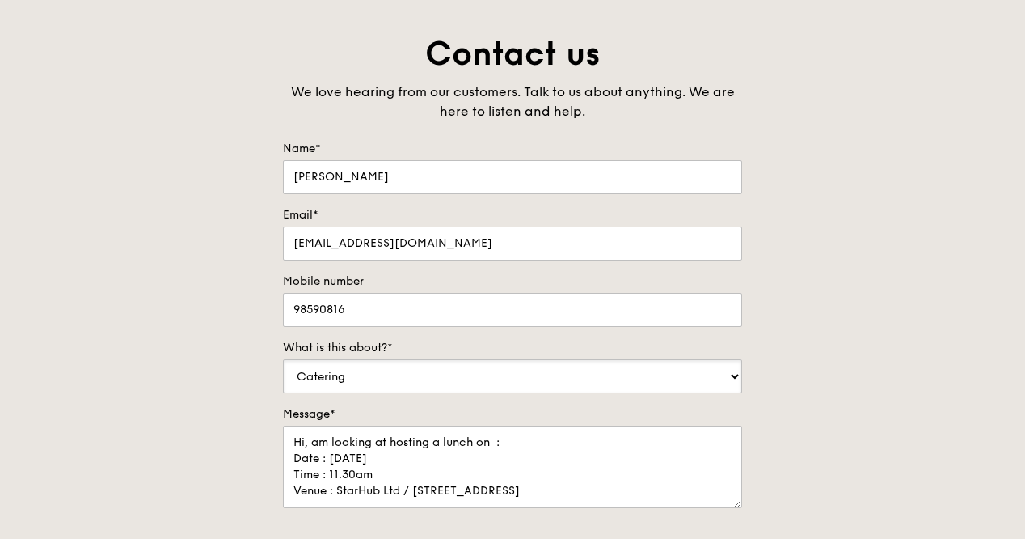
drag, startPoint x: 370, startPoint y: 368, endPoint x: 376, endPoint y: 378, distance: 11.2
click at [370, 368] on select "Food Service Billing/Payment Catering Others" at bounding box center [512, 376] width 459 height 34
click at [387, 378] on select "Food Service Billing/Payment Catering Others" at bounding box center [512, 376] width 459 height 34
click at [403, 375] on select "Food Service Billing/Payment Catering Others" at bounding box center [512, 376] width 459 height 34
click at [356, 374] on select "Food Service Billing/Payment Catering Others" at bounding box center [512, 376] width 459 height 34
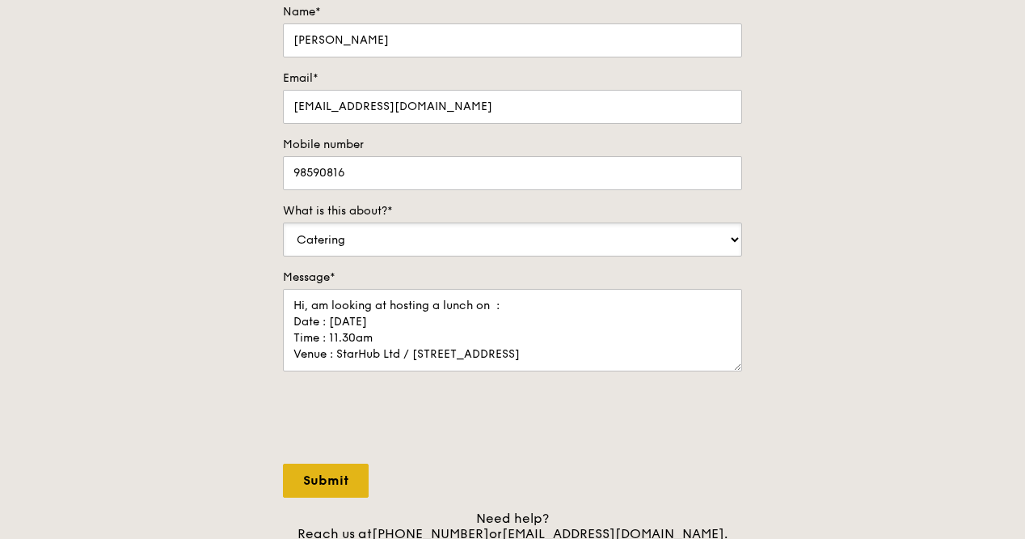
scroll to position [243, 0]
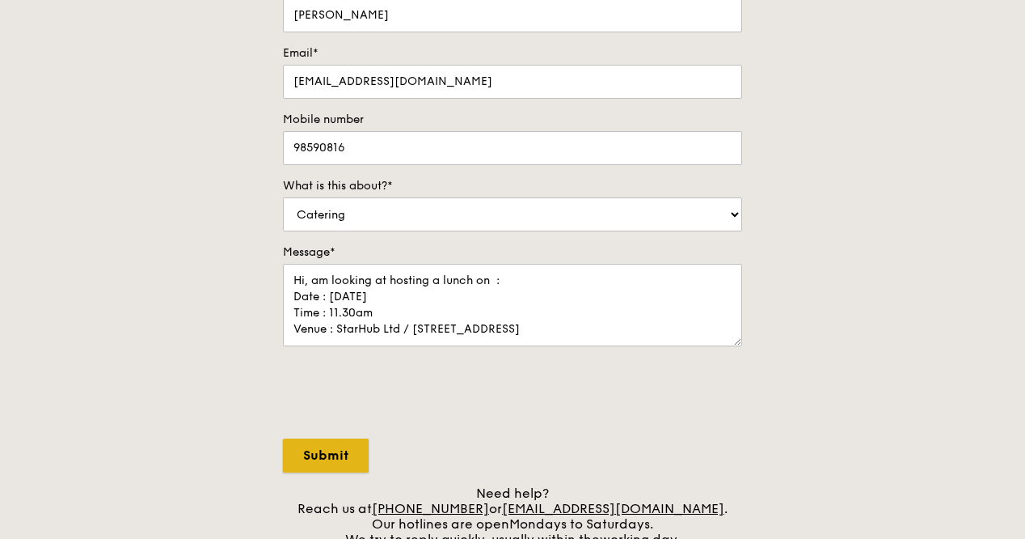
click at [328, 457] on input "Submit" at bounding box center [326, 455] width 86 height 34
select select "Food"
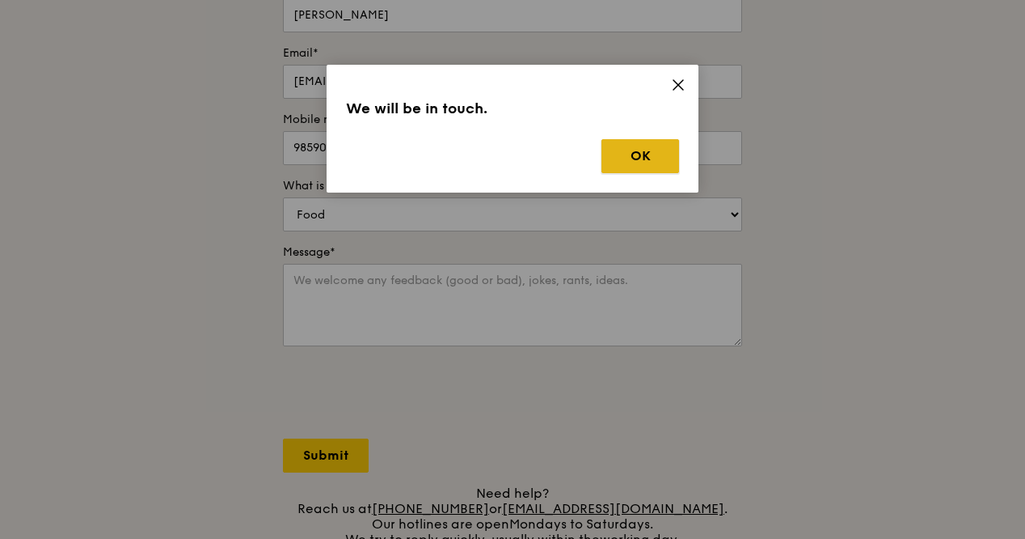
click at [622, 163] on button "OK" at bounding box center [641, 156] width 78 height 34
